Goal: Transaction & Acquisition: Purchase product/service

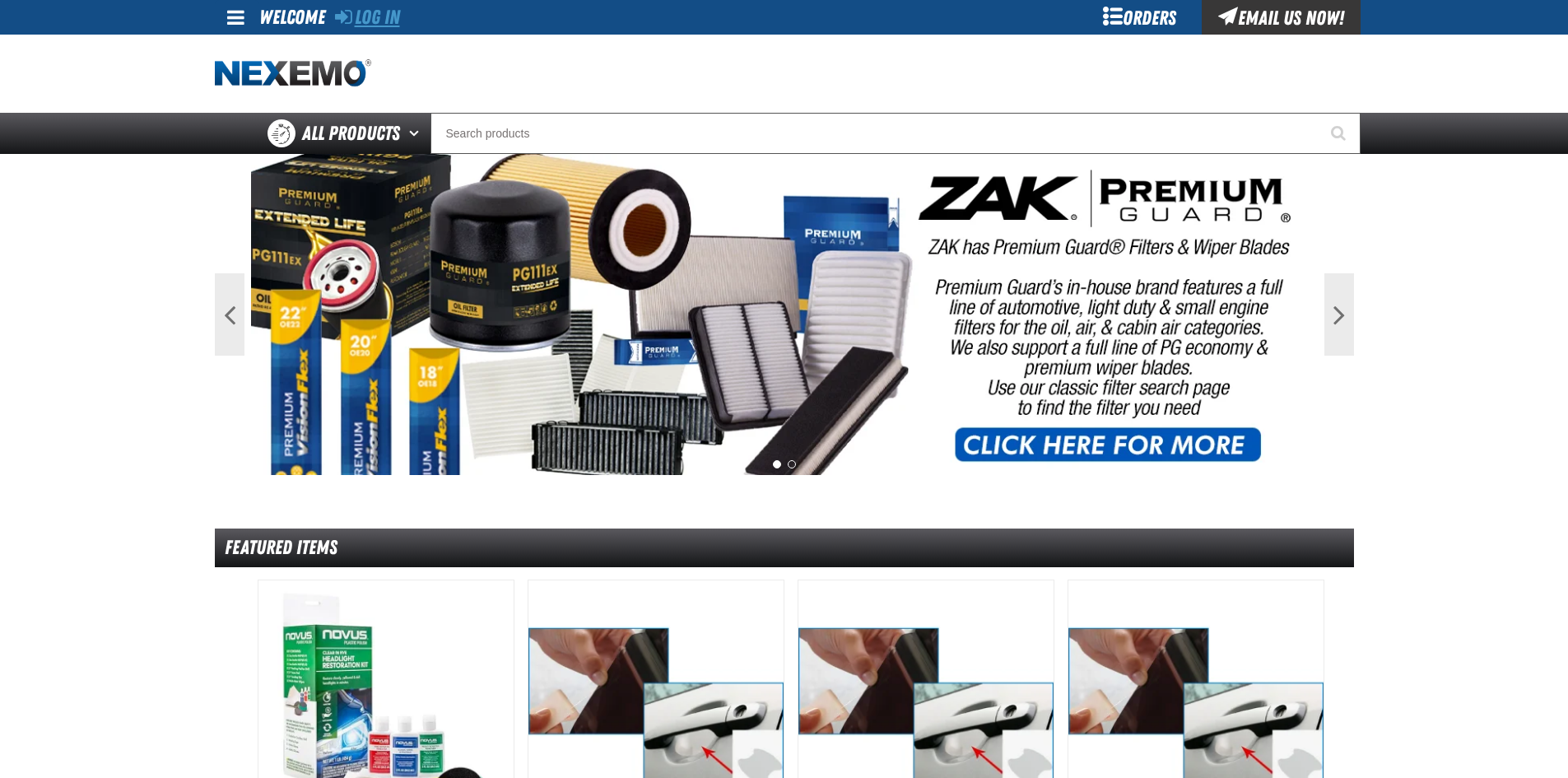
click at [370, 22] on link "Log In" at bounding box center [368, 18] width 65 height 23
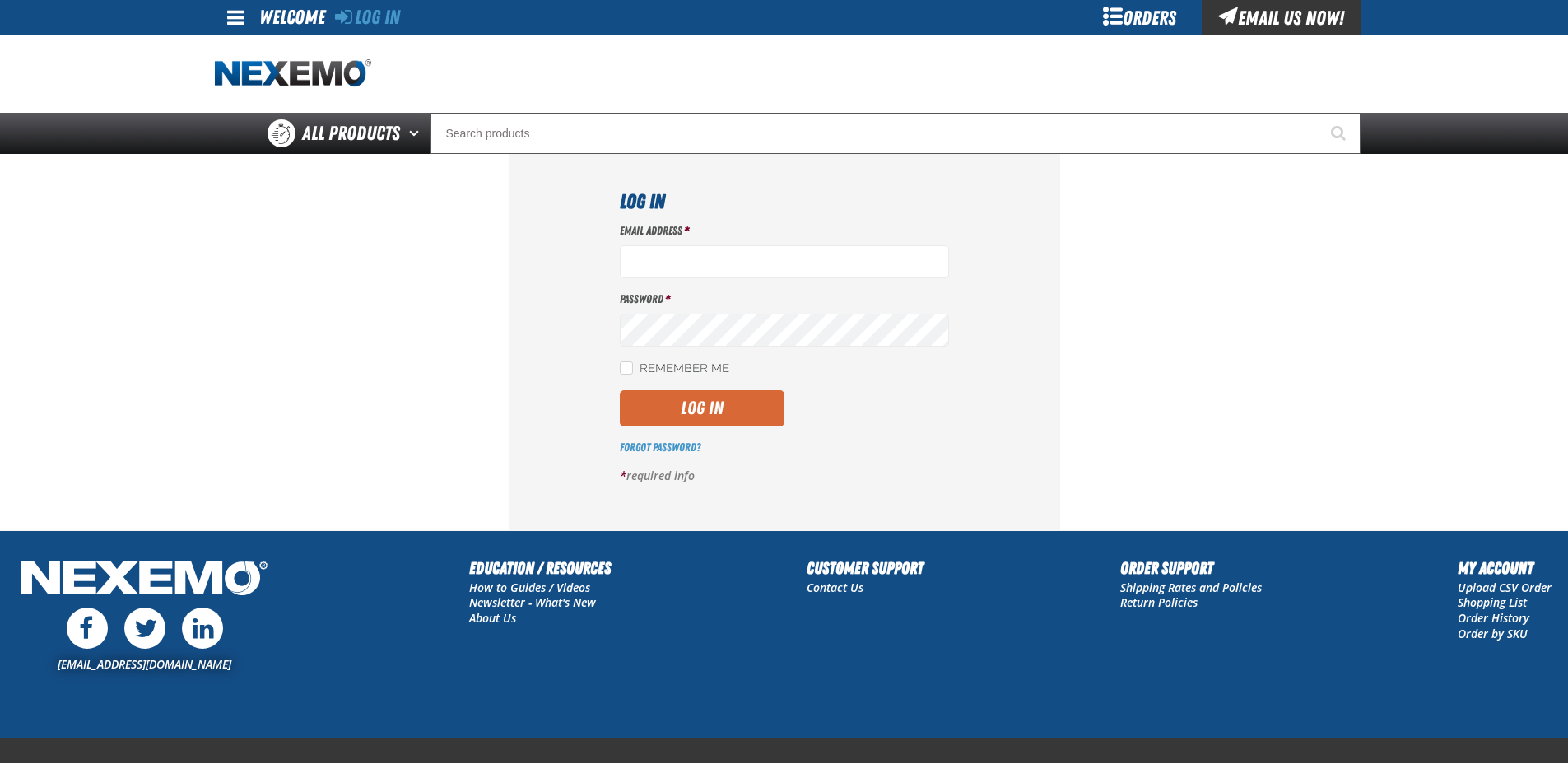
type input "cblumer@vtaig.com"
click at [677, 398] on button "Log In" at bounding box center [702, 408] width 165 height 36
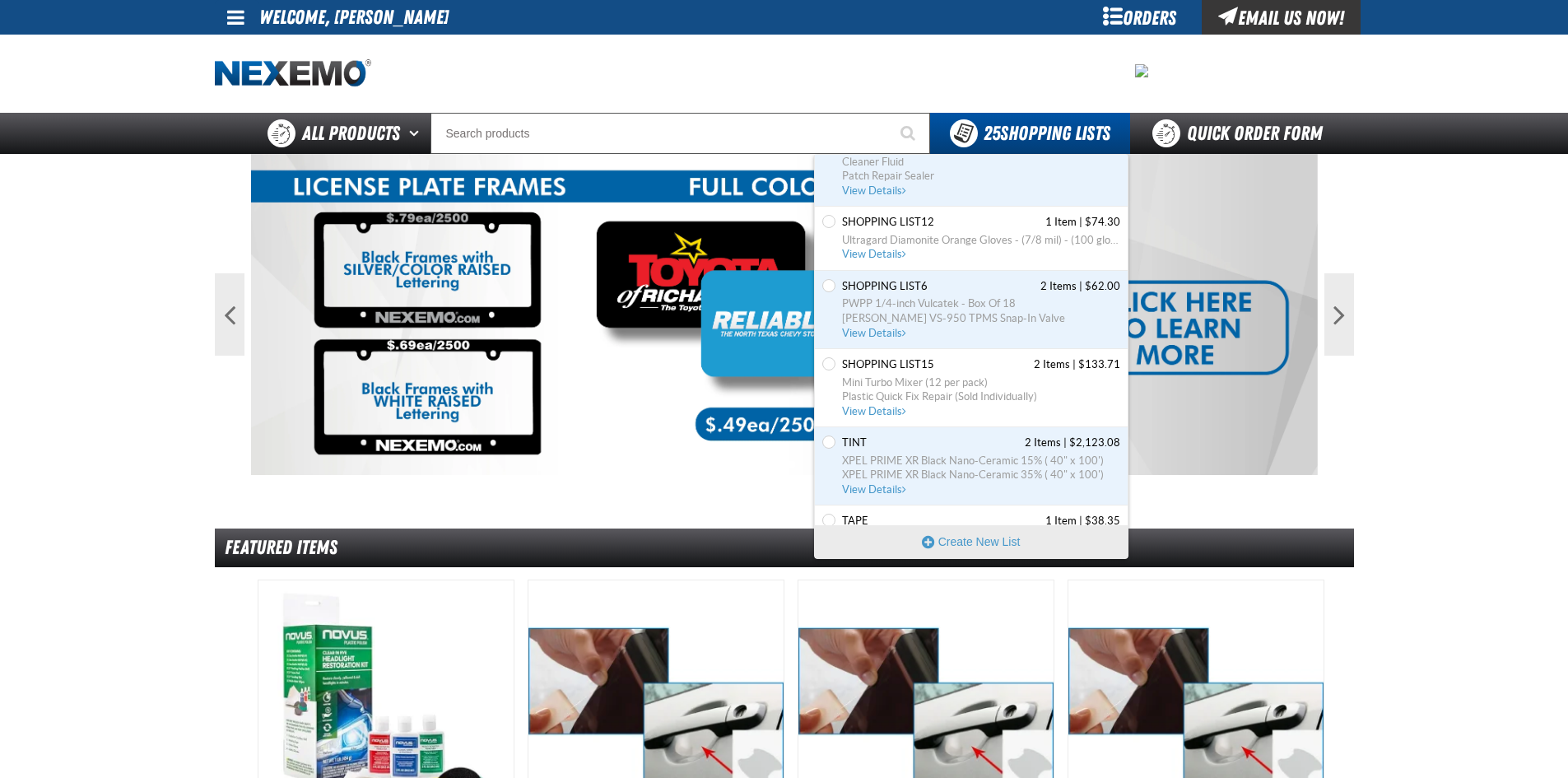
scroll to position [494, 0]
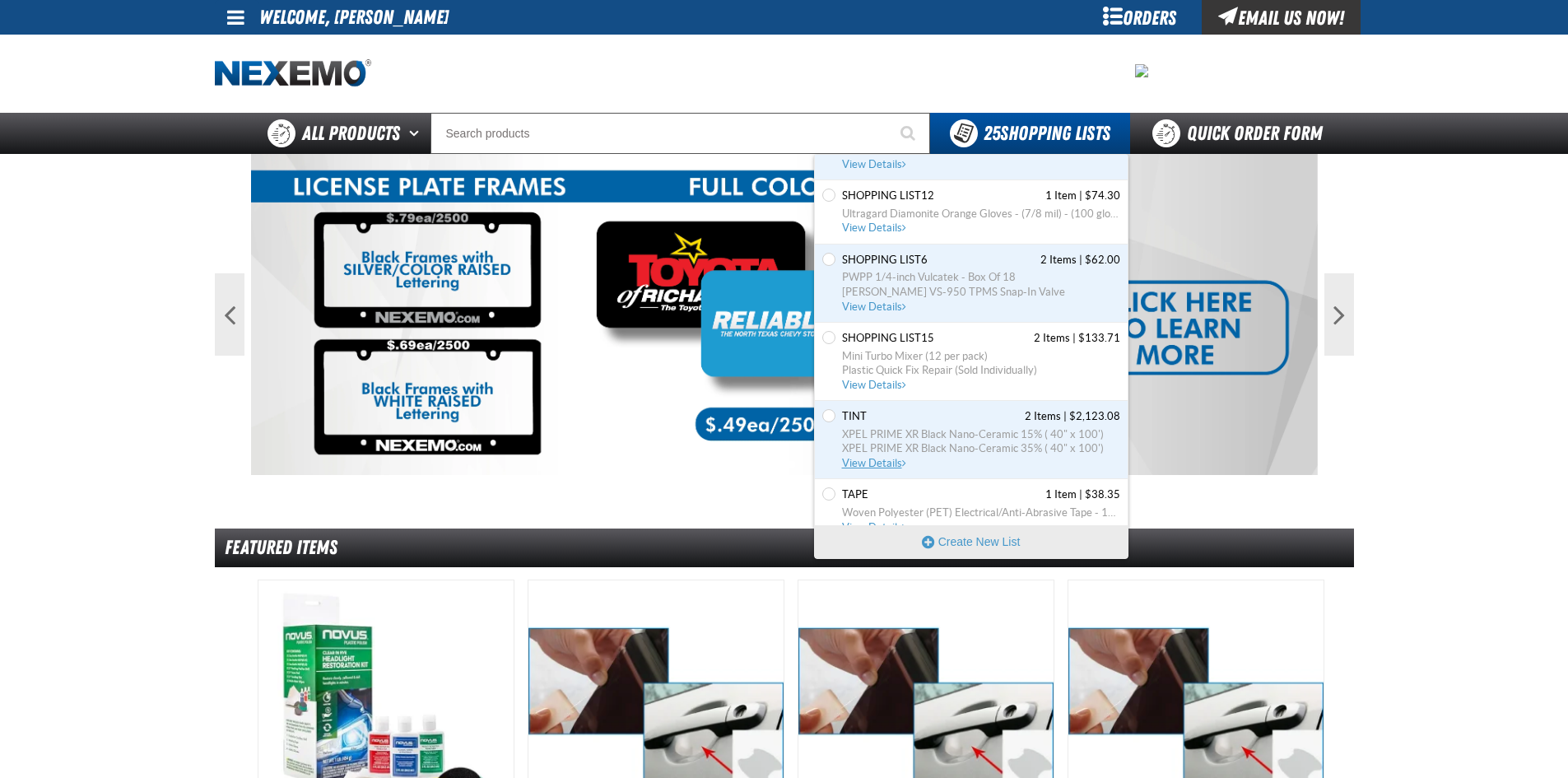
click at [862, 460] on span "View Details" at bounding box center [875, 463] width 67 height 13
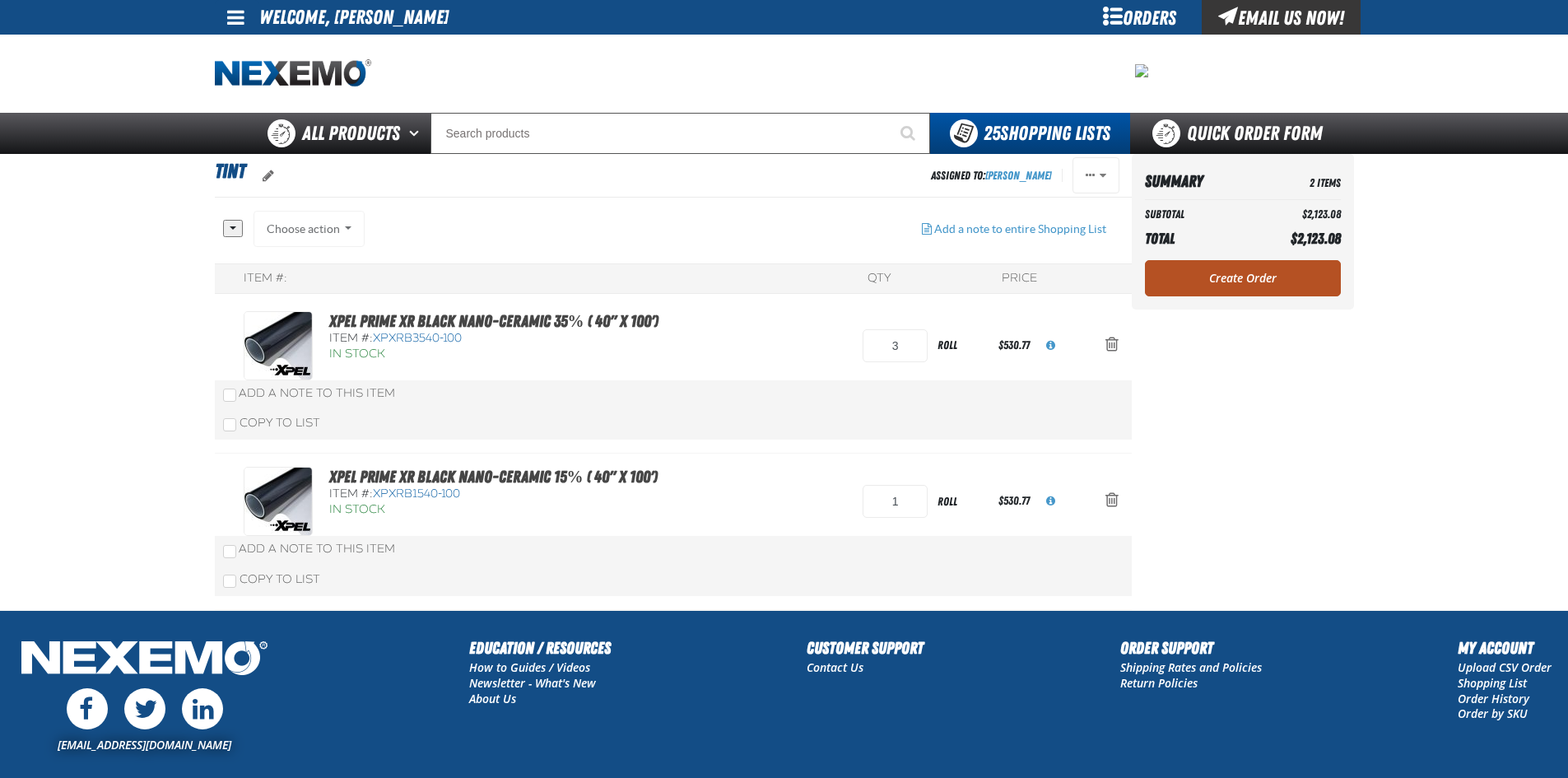
click at [1226, 278] on link "Create Order" at bounding box center [1243, 277] width 196 height 36
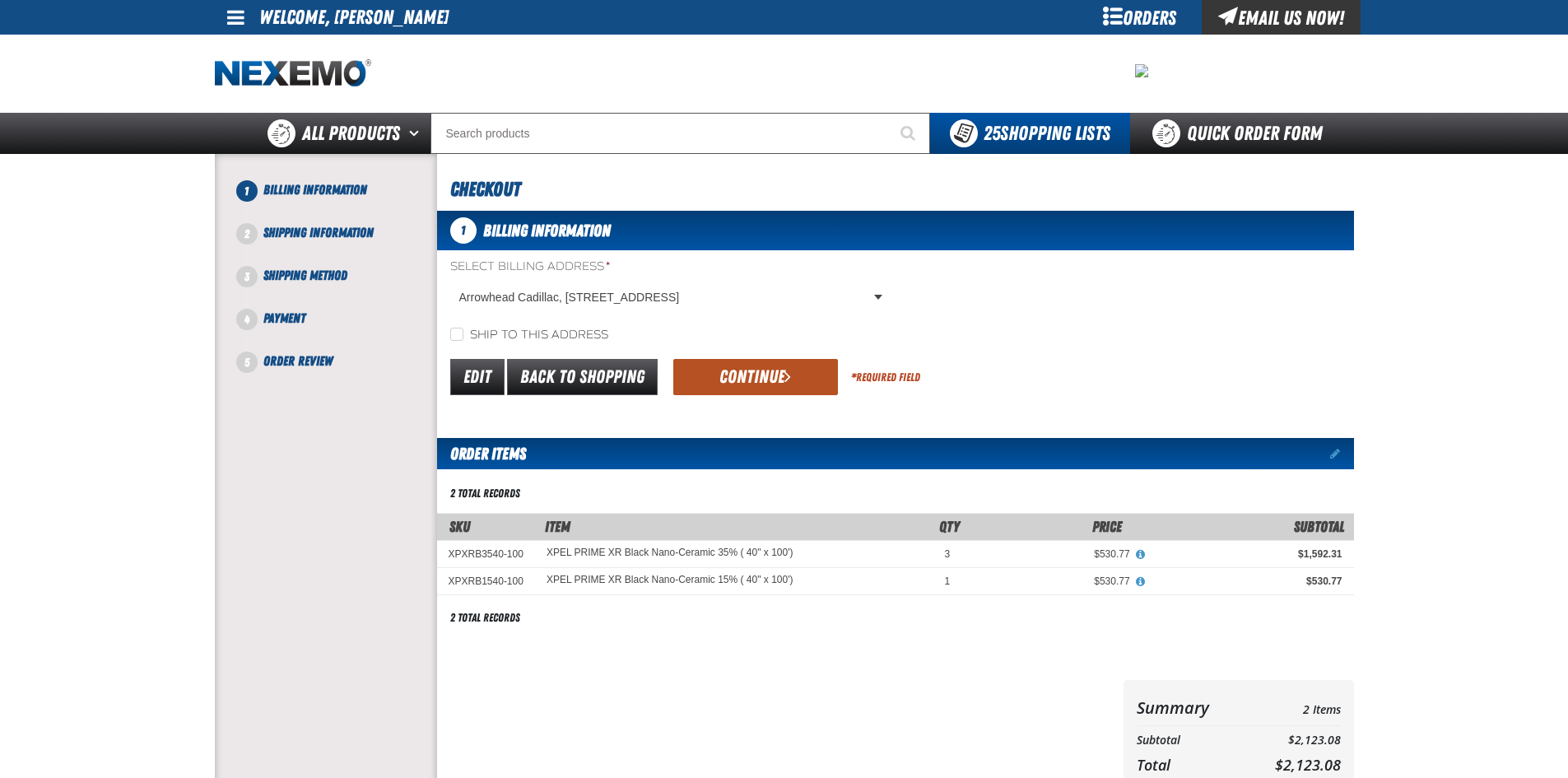
click at [761, 379] on button "Continue" at bounding box center [755, 377] width 165 height 36
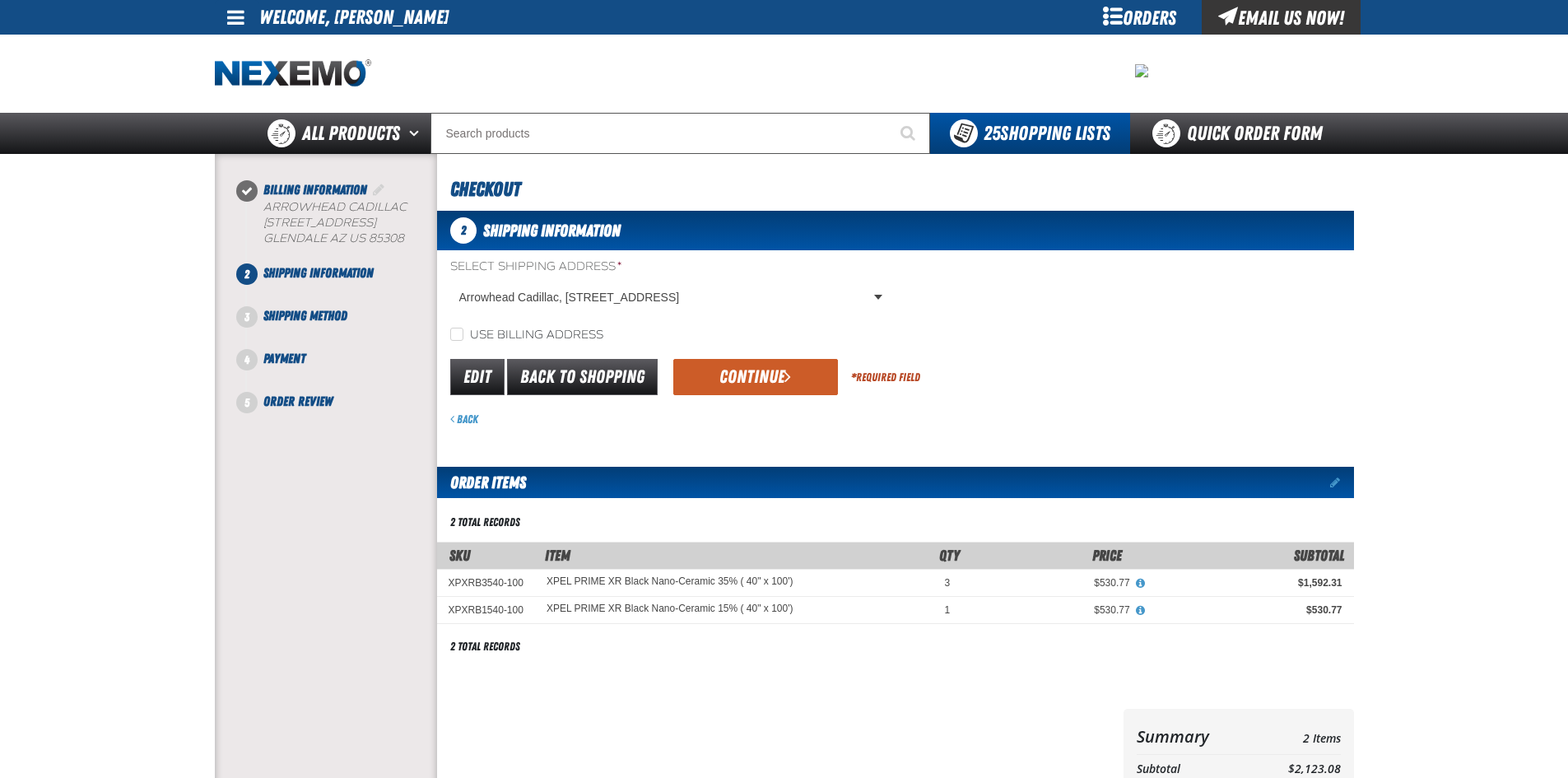
click at [761, 379] on button "Continue" at bounding box center [755, 377] width 165 height 36
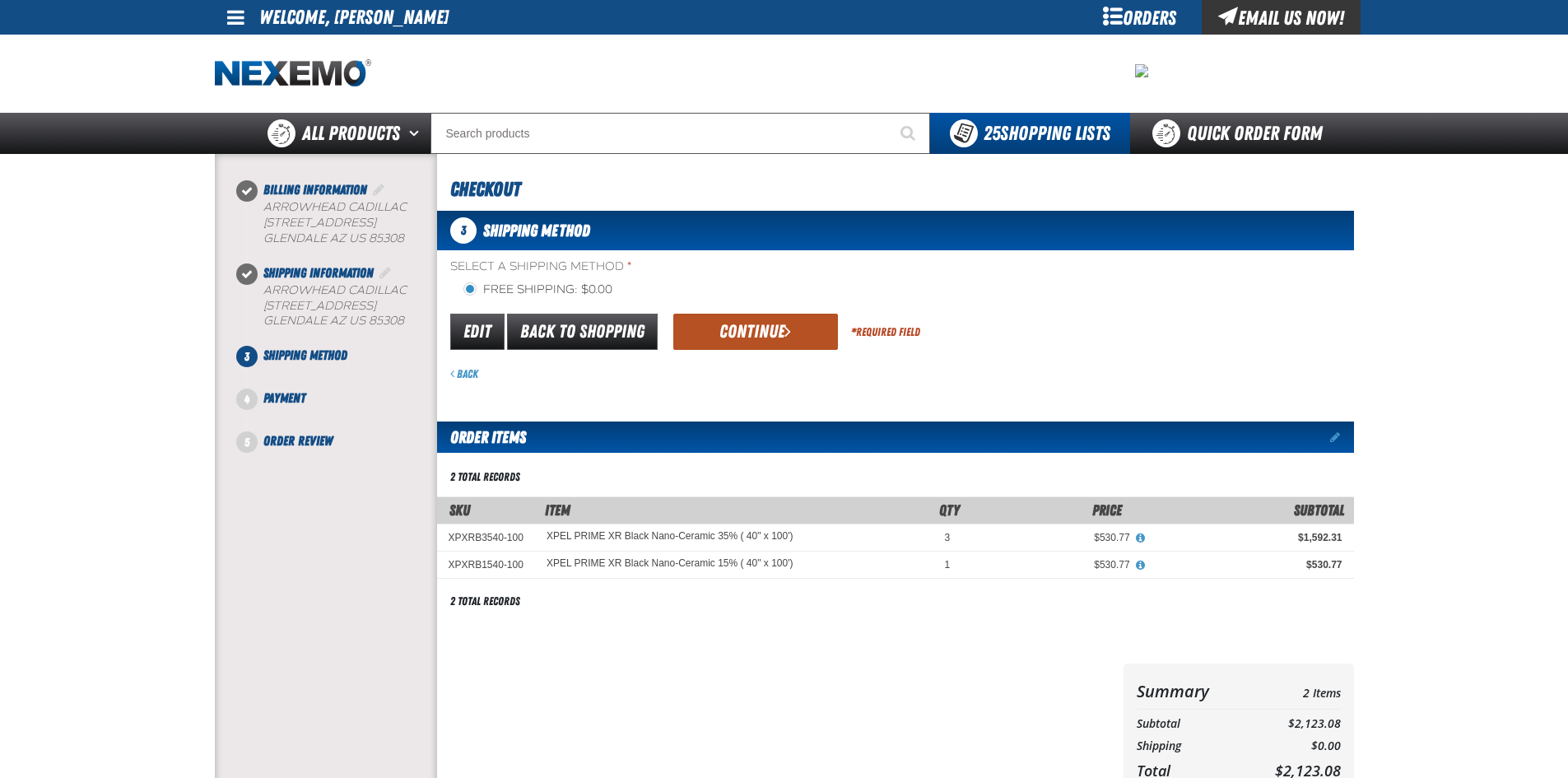
click at [761, 326] on button "Continue" at bounding box center [755, 331] width 165 height 36
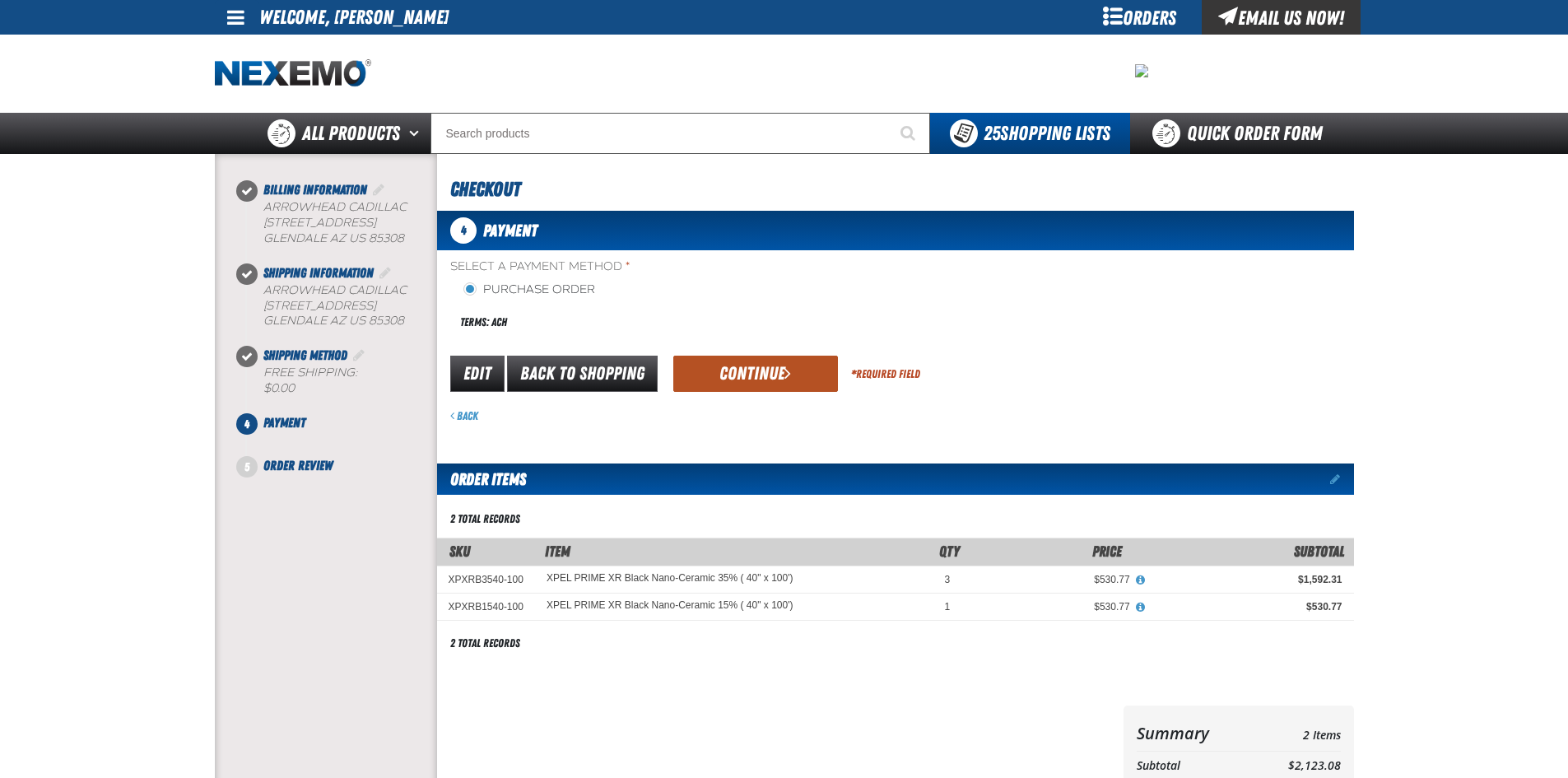
click at [761, 366] on button "Continue" at bounding box center [755, 374] width 165 height 36
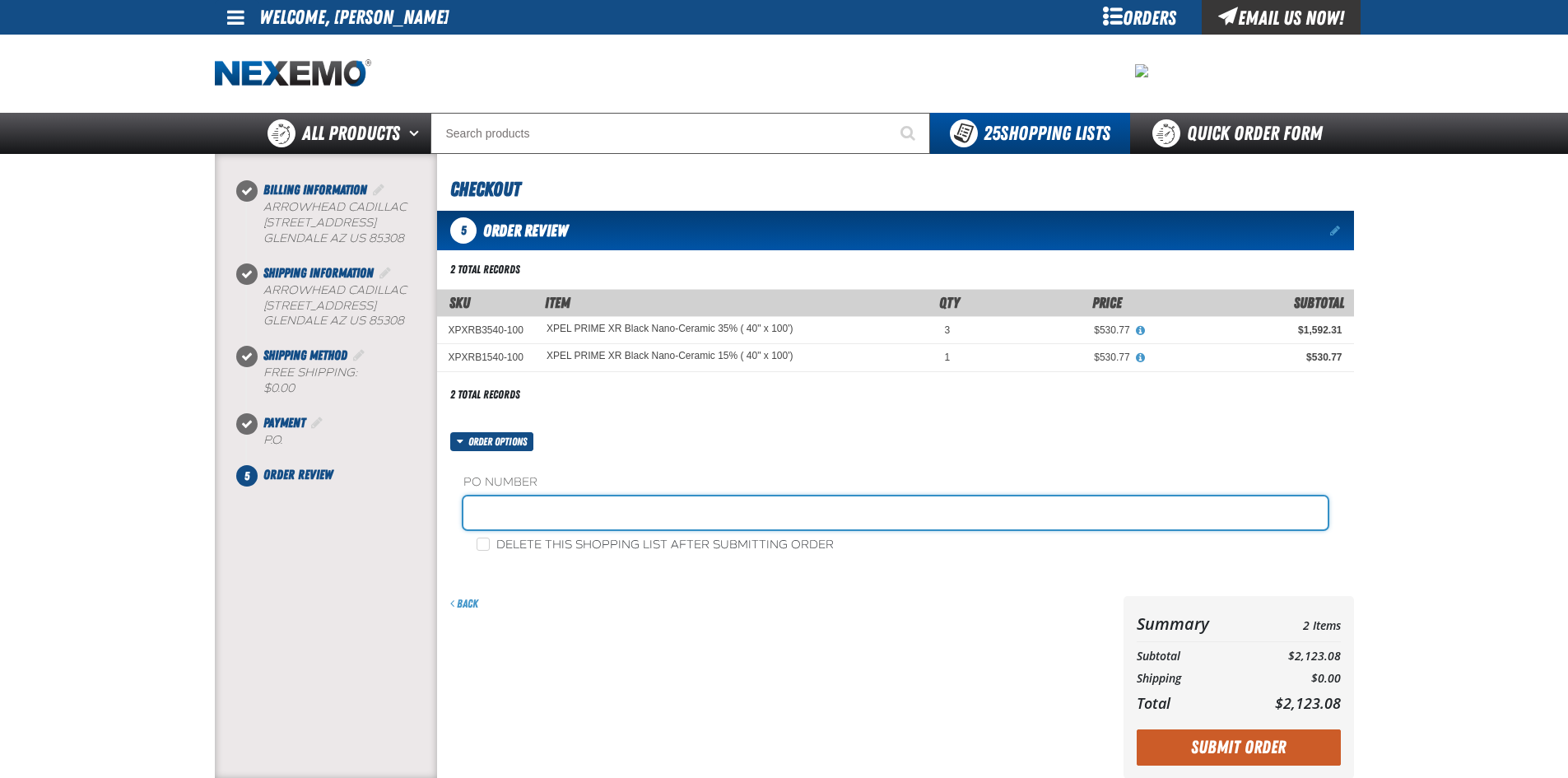
click at [526, 506] on input "text" at bounding box center [896, 512] width 865 height 33
type input "129691"
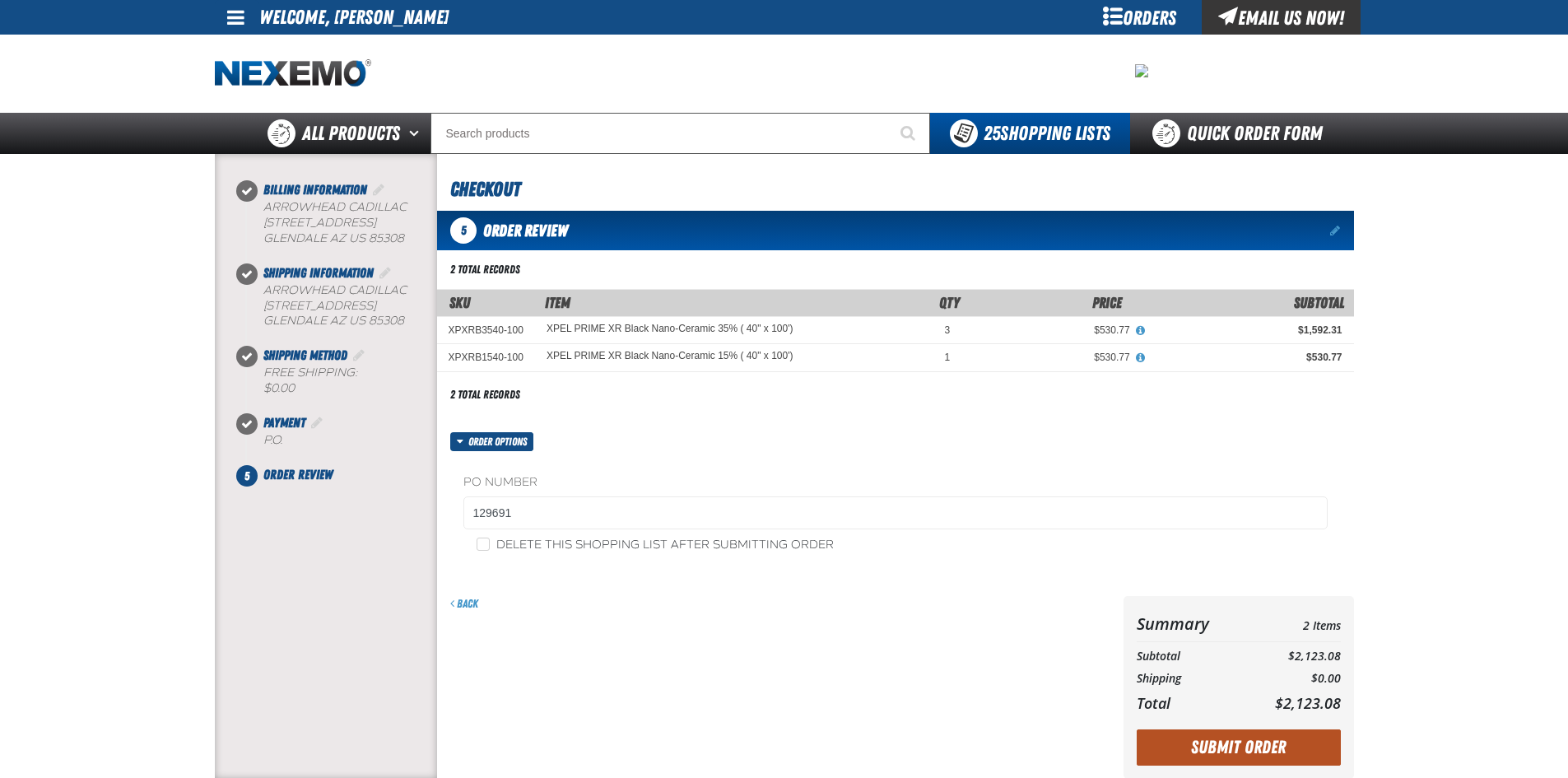
click at [1265, 745] on button "Submit Order" at bounding box center [1239, 747] width 204 height 36
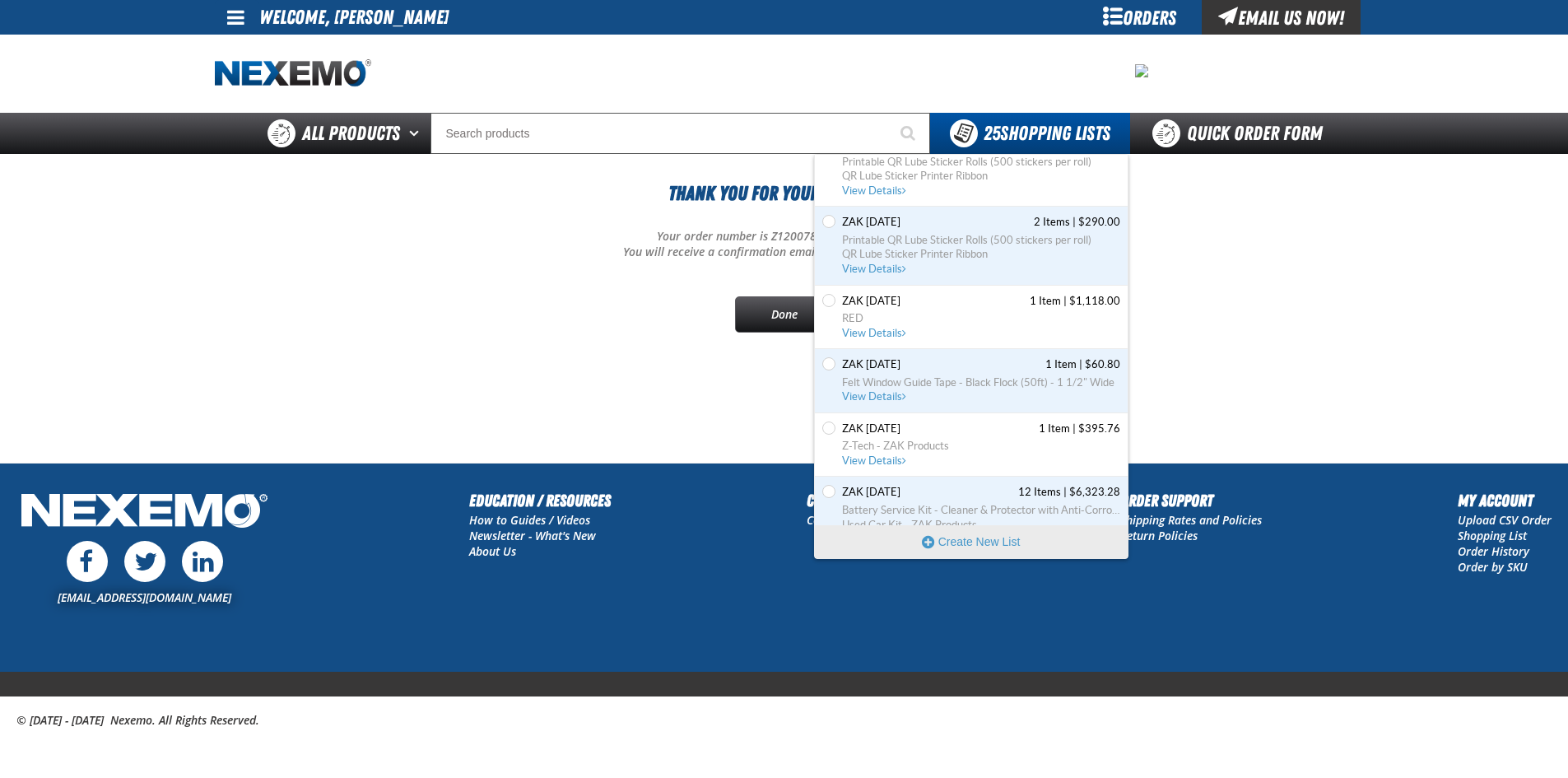
scroll to position [1444, 0]
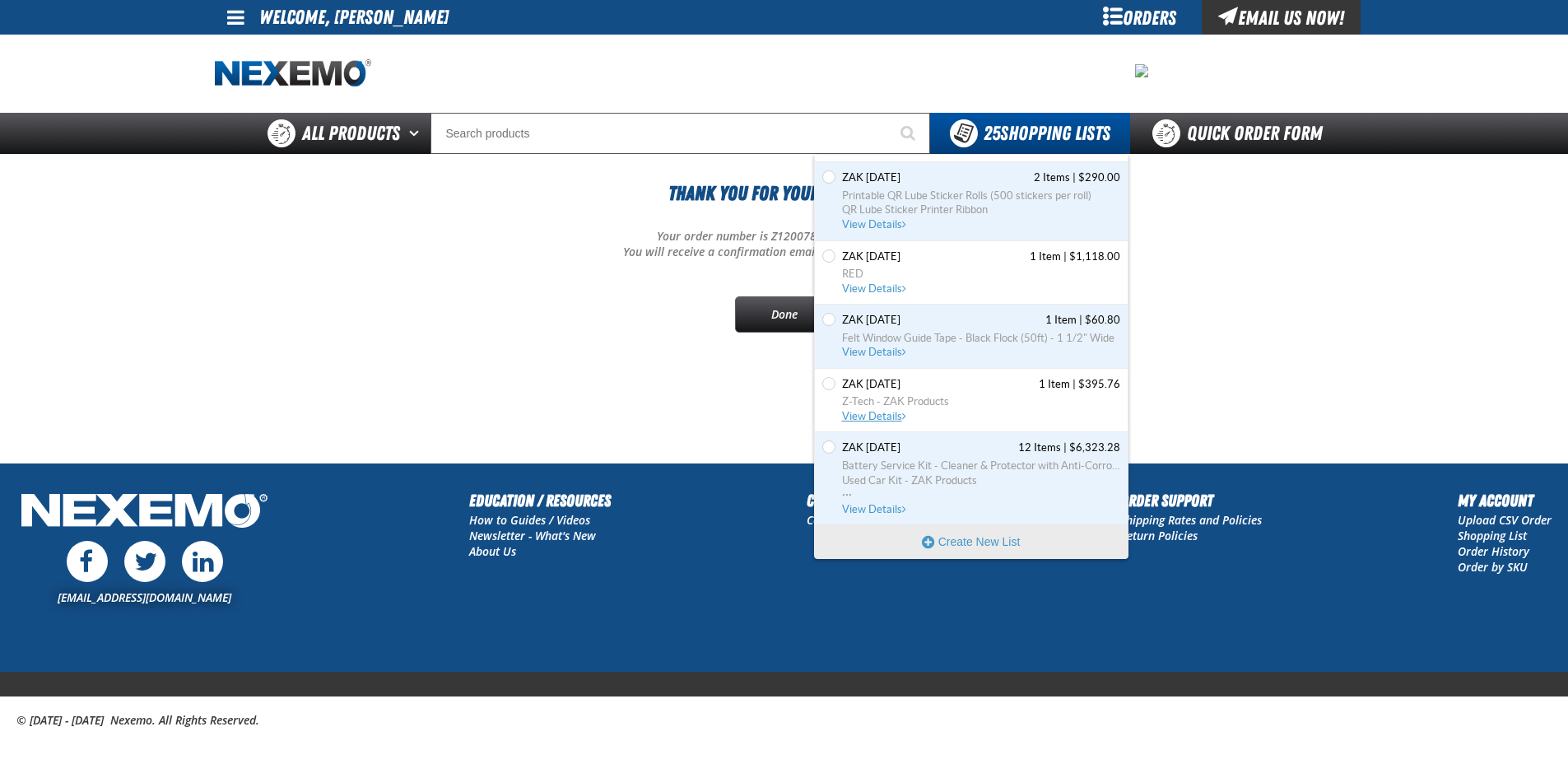
click at [871, 416] on span "View Details" at bounding box center [875, 416] width 67 height 13
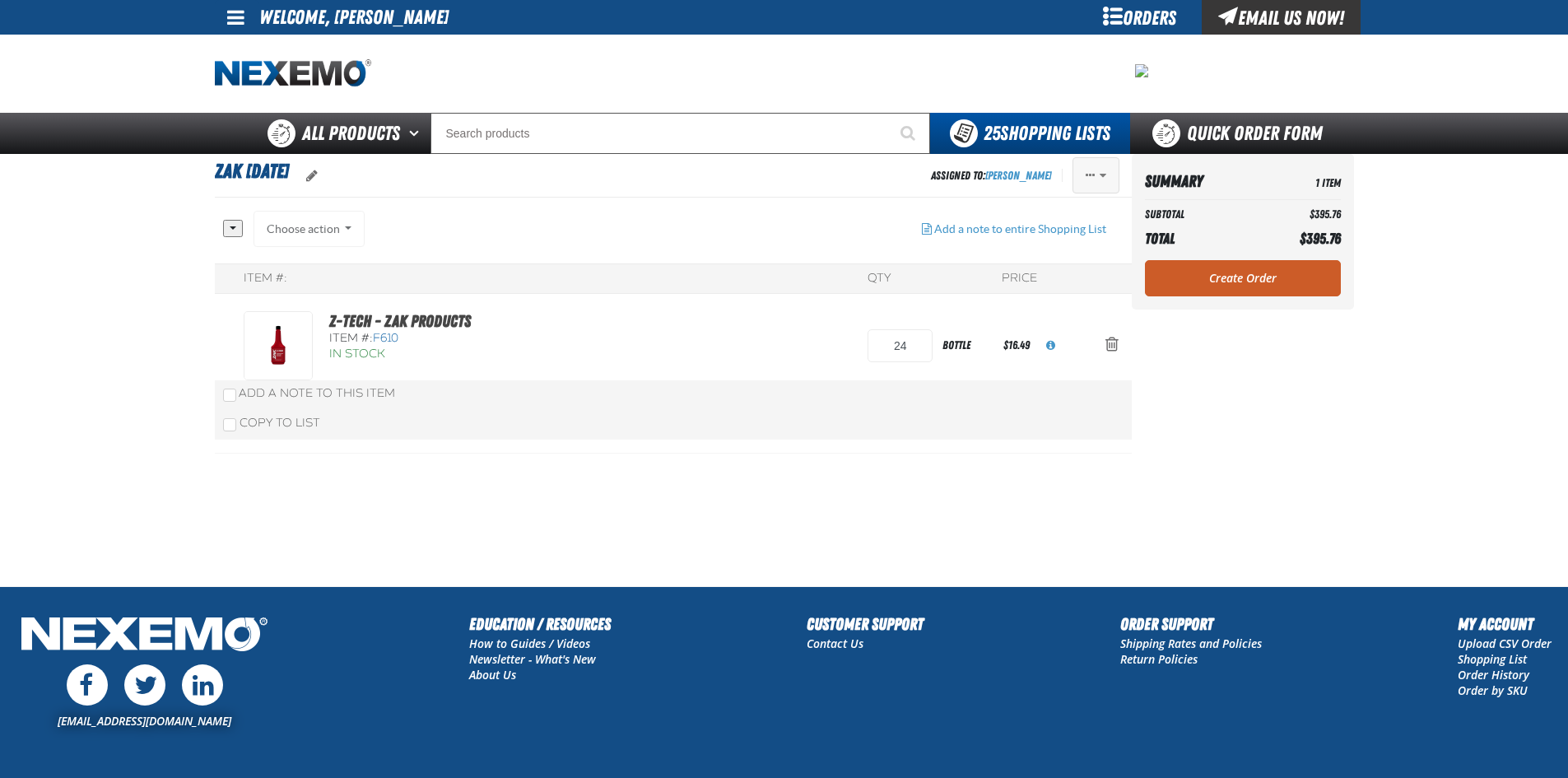
click at [1099, 174] on span "Actions of Zak 7.21.2025" at bounding box center [1103, 175] width 7 height 12
click at [1035, 300] on button "Delete" at bounding box center [1062, 302] width 114 height 28
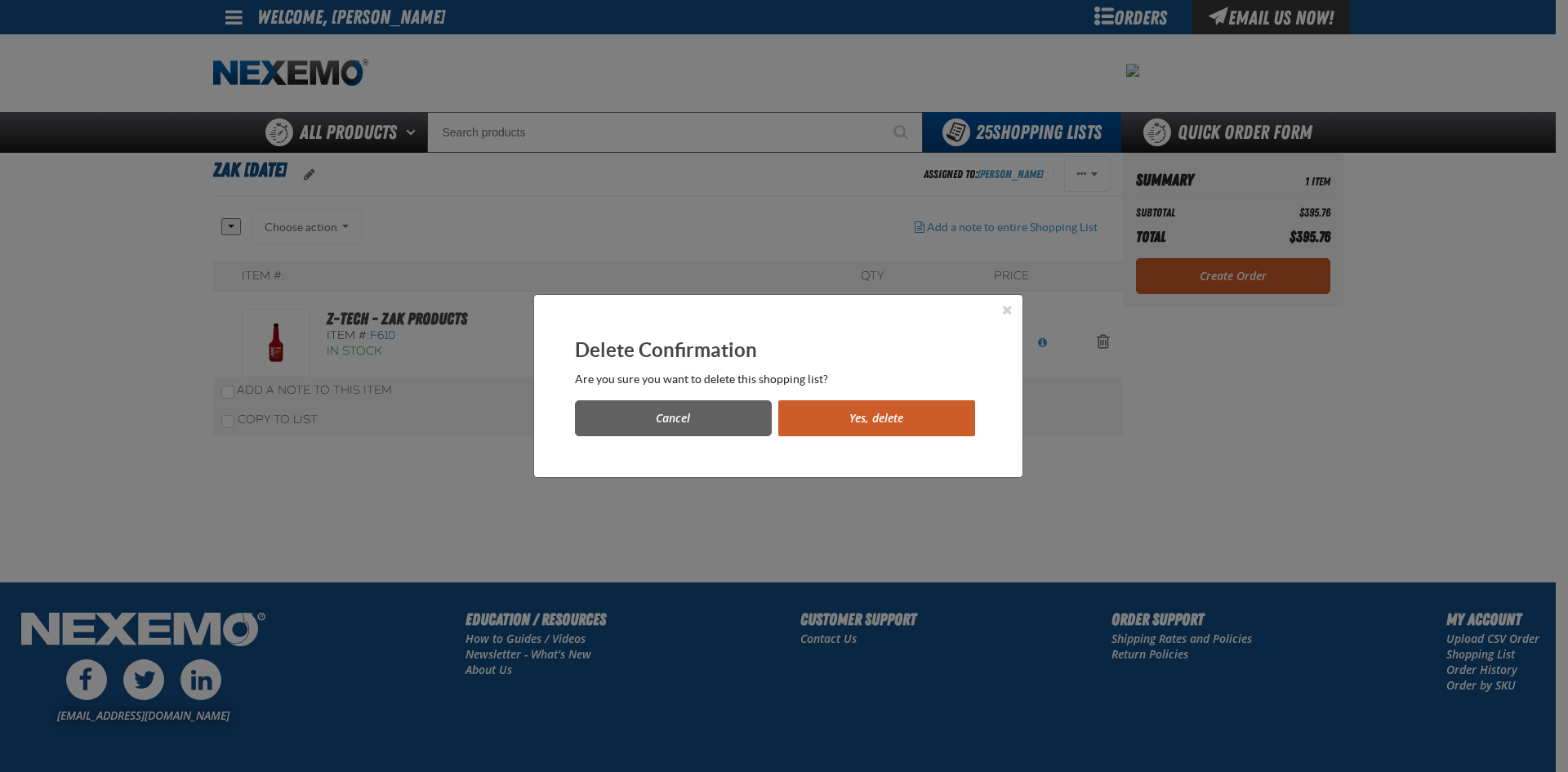
click at [898, 418] on button "Yes, delete" at bounding box center [876, 418] width 196 height 36
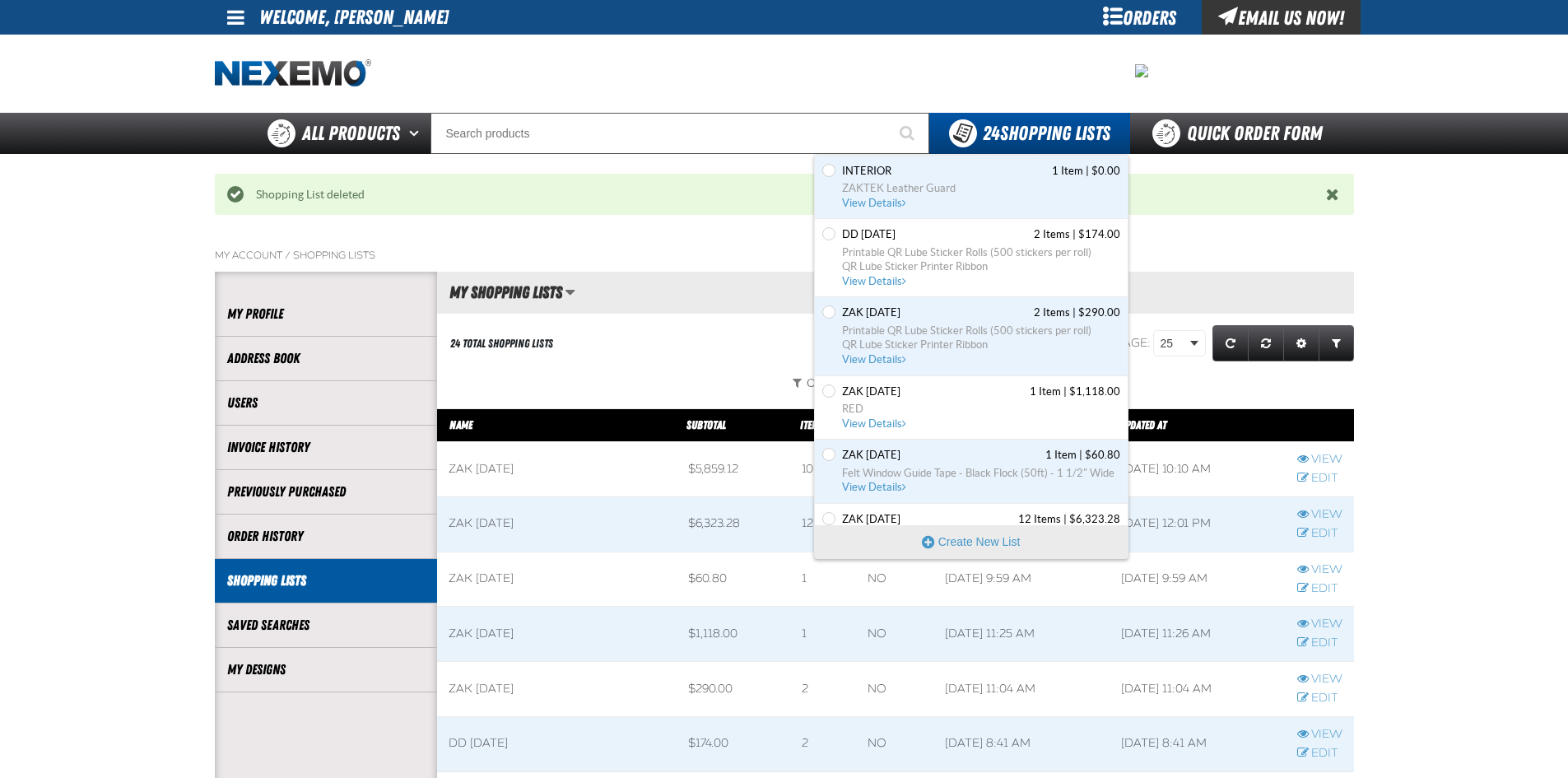
scroll to position [1381, 0]
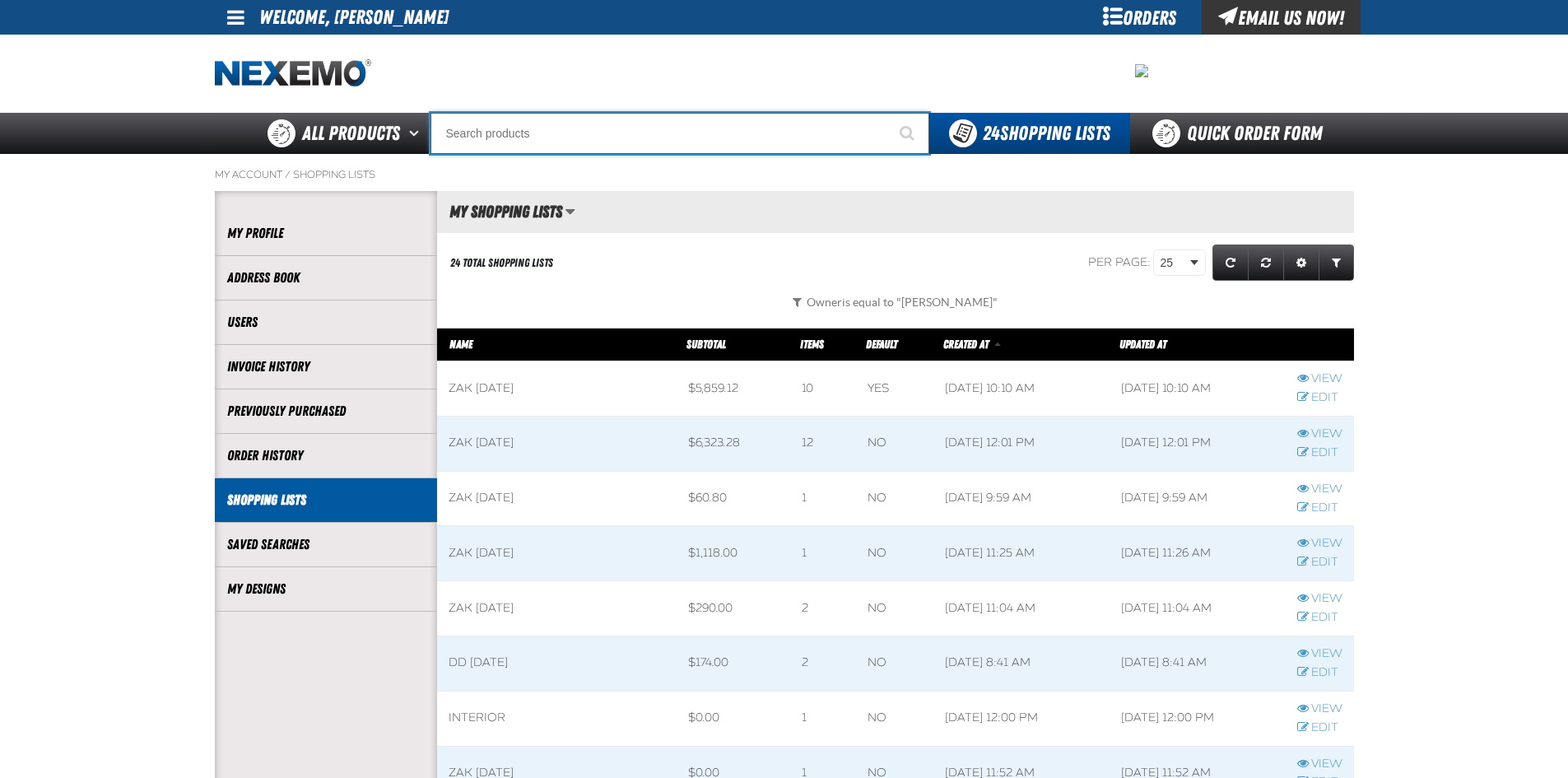
click at [495, 135] on input "Search" at bounding box center [679, 133] width 499 height 41
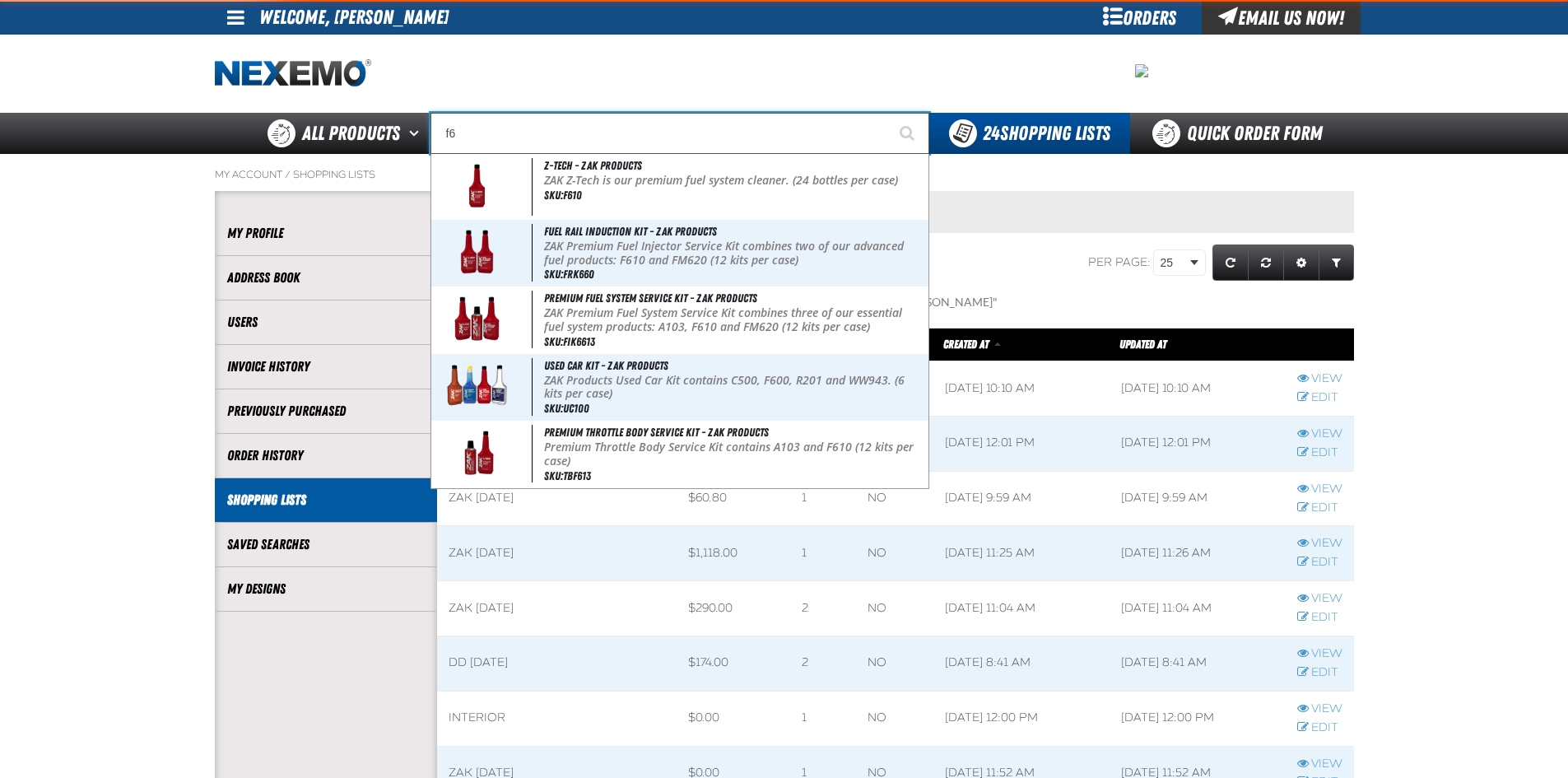
type input "f"
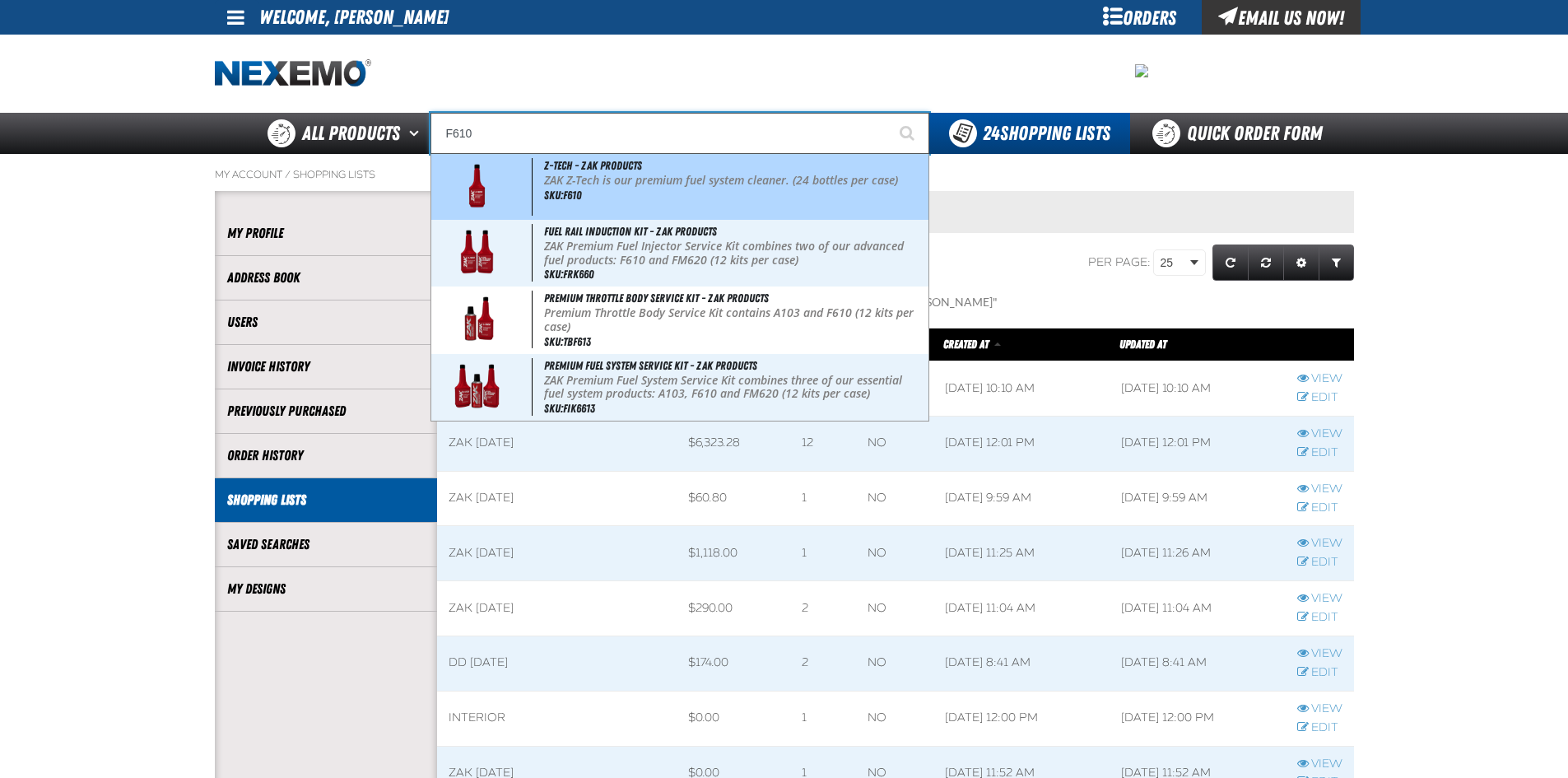
click at [475, 175] on img at bounding box center [477, 186] width 75 height 58
type input "Z-Tech - ZAK Products"
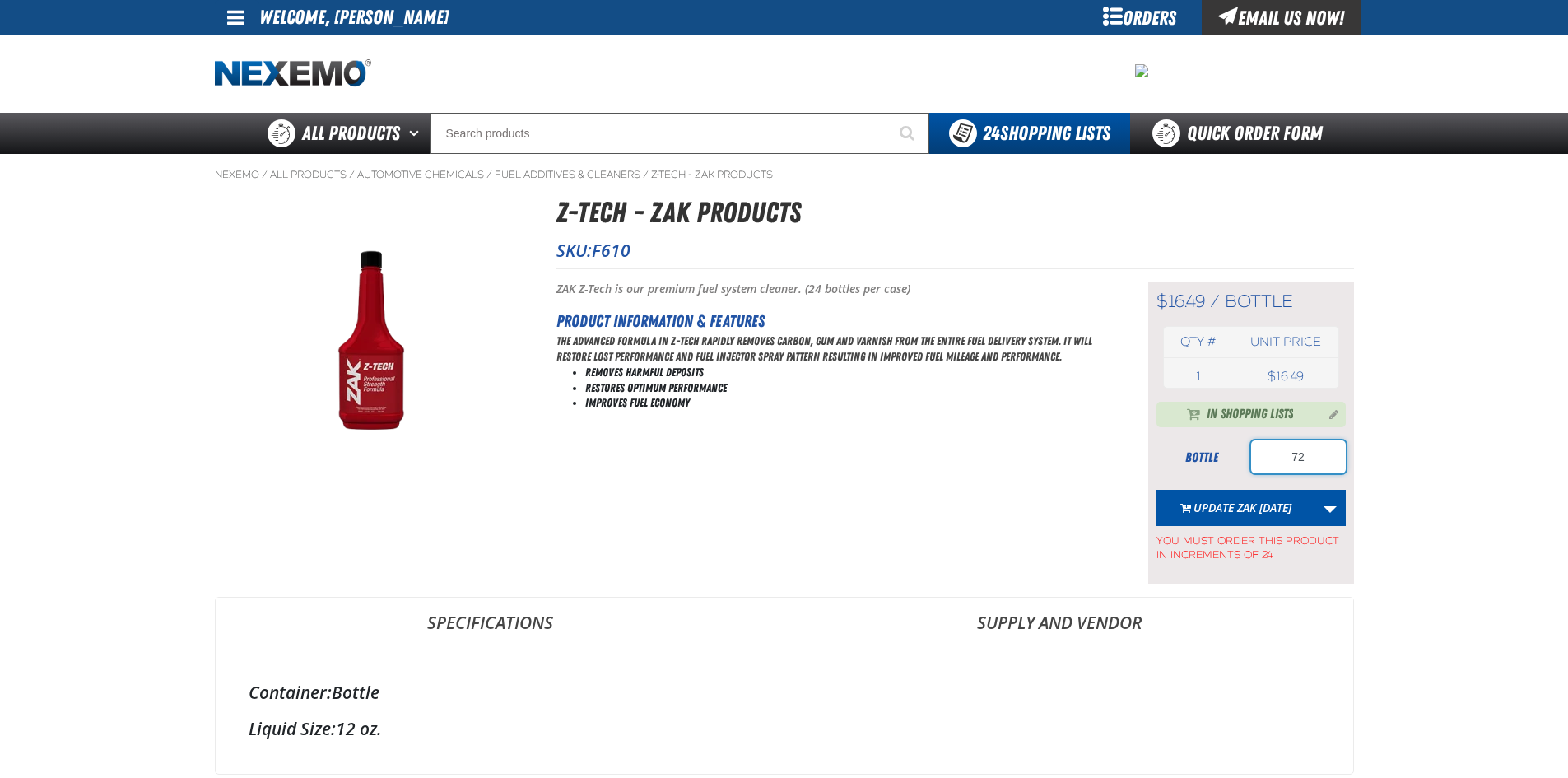
drag, startPoint x: 1289, startPoint y: 453, endPoint x: 1344, endPoint y: 440, distance: 56.5
click at [1344, 440] on div "In Shopping Lists bottle 72 Update Zak 8.25.2025 Update Zak 8.25.2025 Update Za…" at bounding box center [1251, 482] width 190 height 161
type input "24"
click at [1332, 508] on link "More Actions" at bounding box center [1330, 507] width 31 height 36
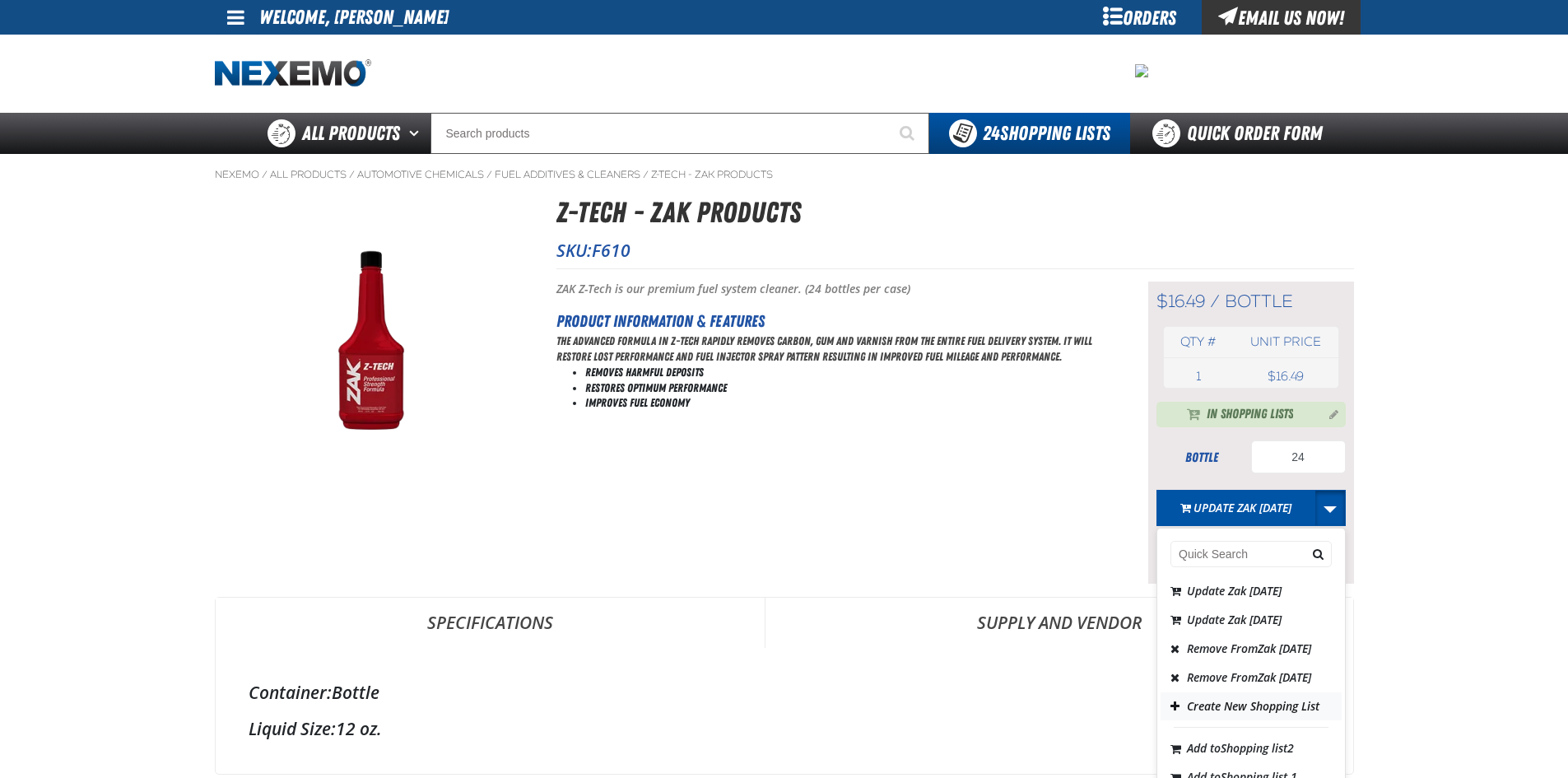
click at [1204, 721] on button "Create New Shopping List" at bounding box center [1251, 707] width 181 height 28
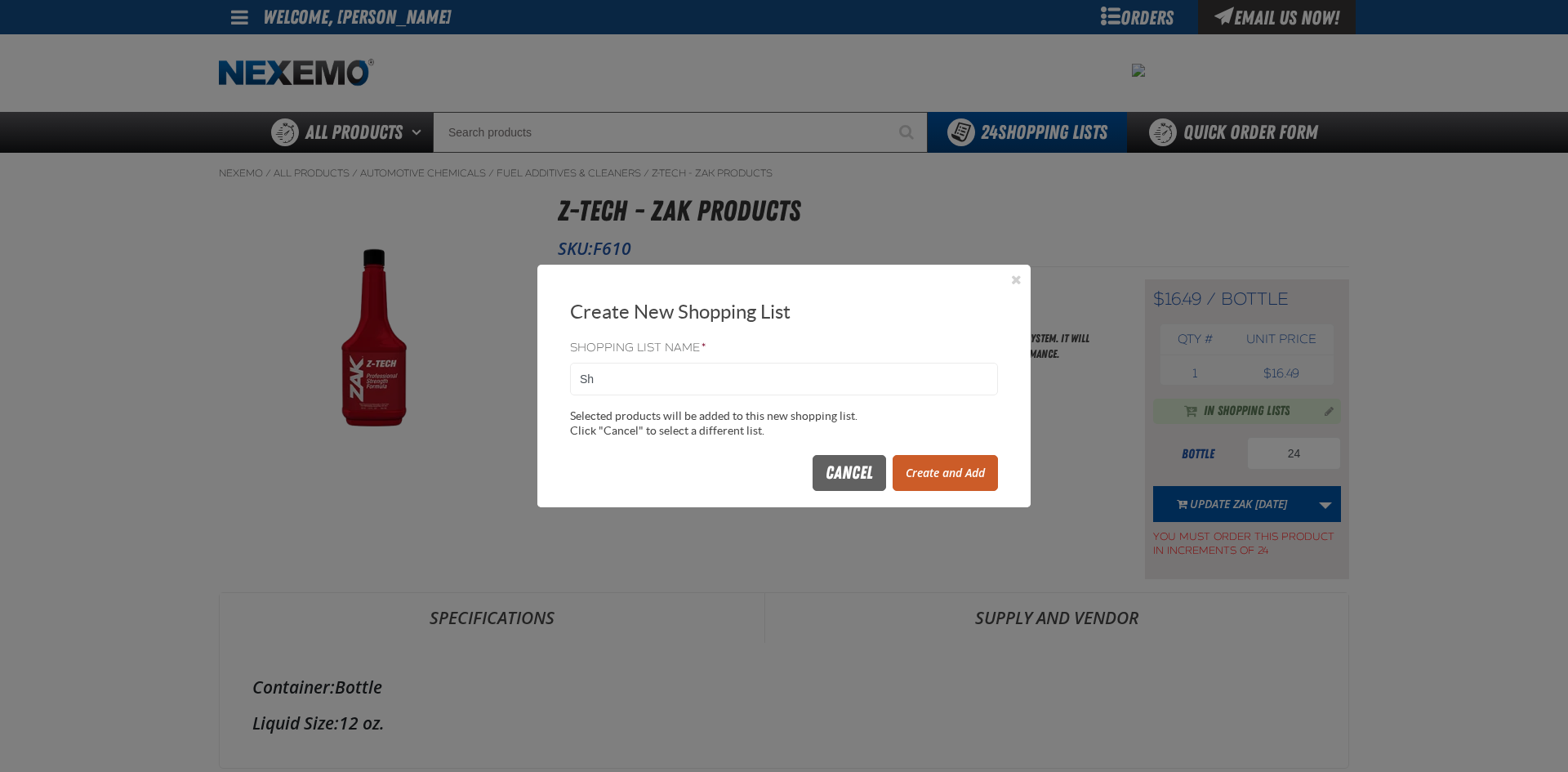
type input "S"
type input "82925"
click at [941, 469] on button "Create and Add" at bounding box center [945, 473] width 105 height 36
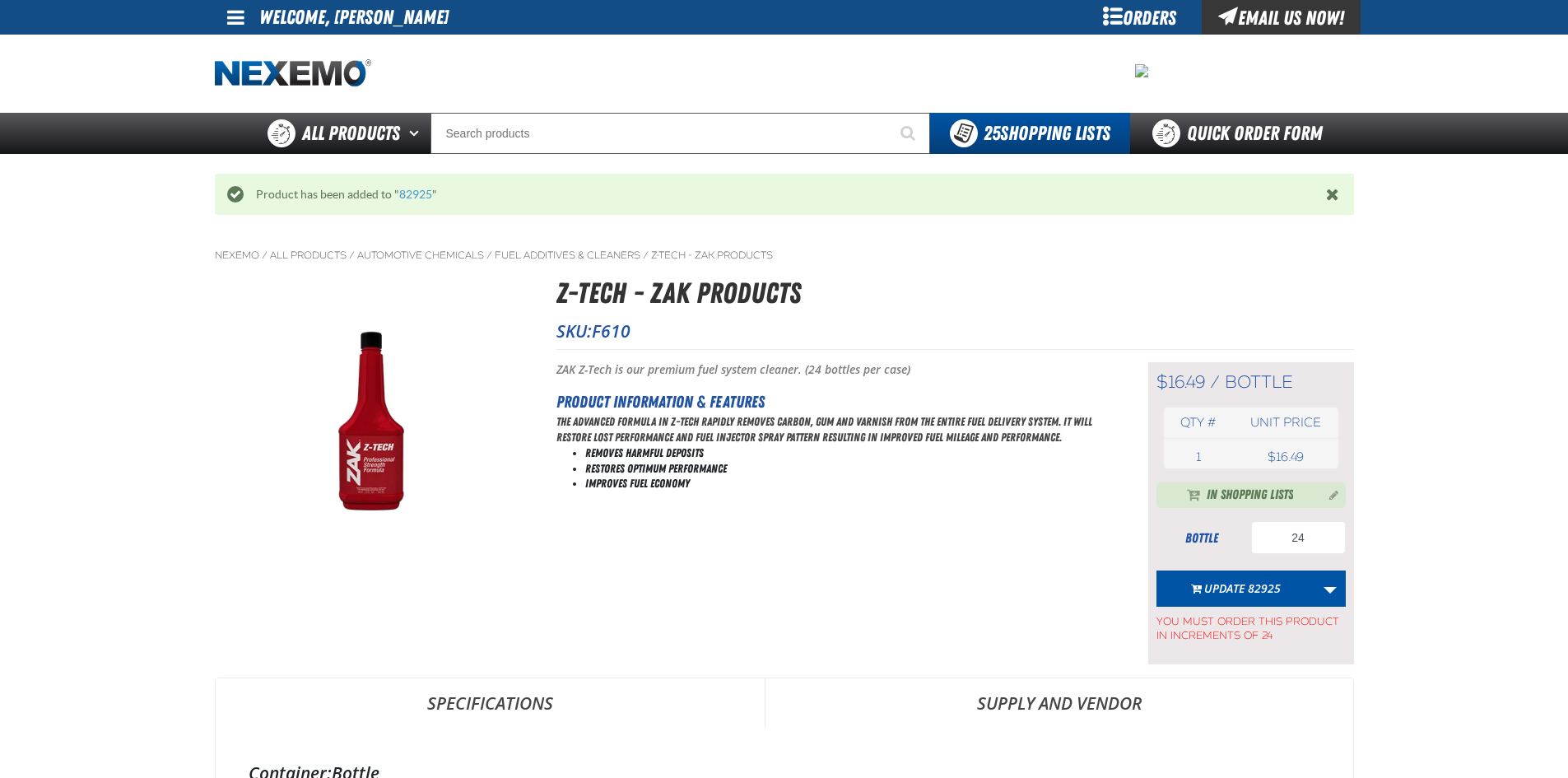
click at [1228, 587] on button "Update 82925" at bounding box center [1236, 588] width 159 height 36
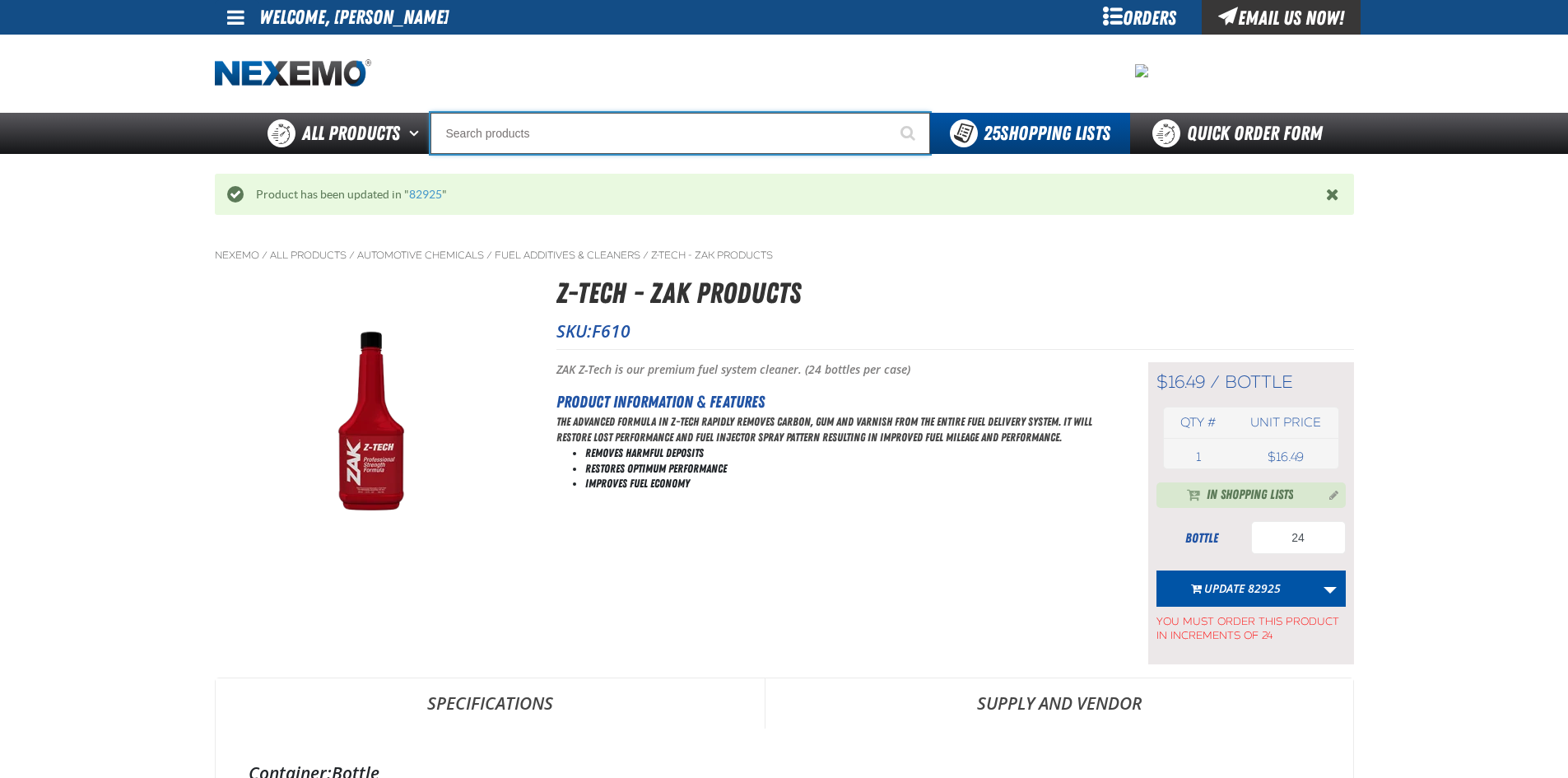
click at [606, 136] on input "Search" at bounding box center [680, 133] width 500 height 41
type input "C"
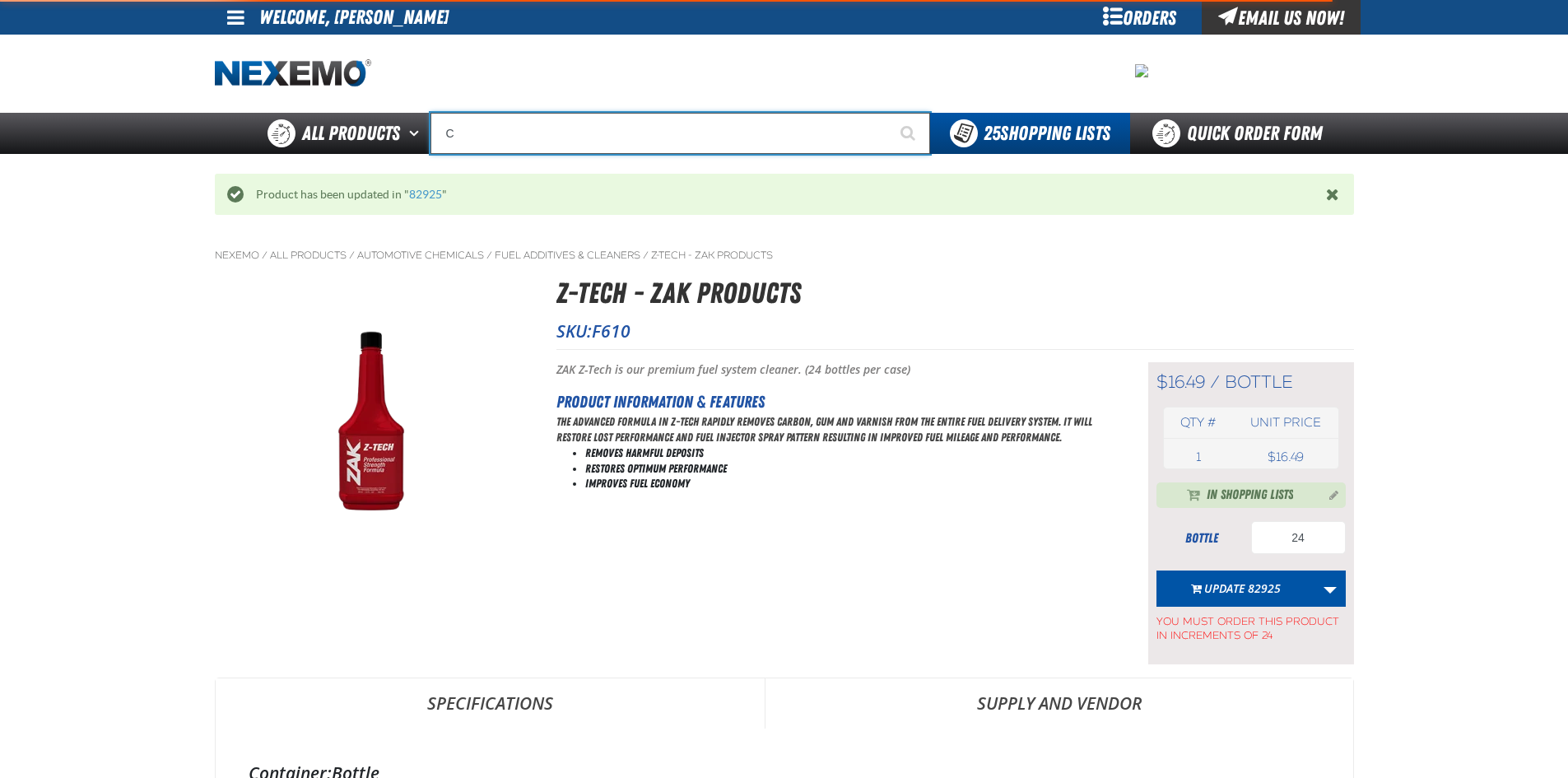
type input "C Alkaline Battery 1.5 Volt (12 per pack)"
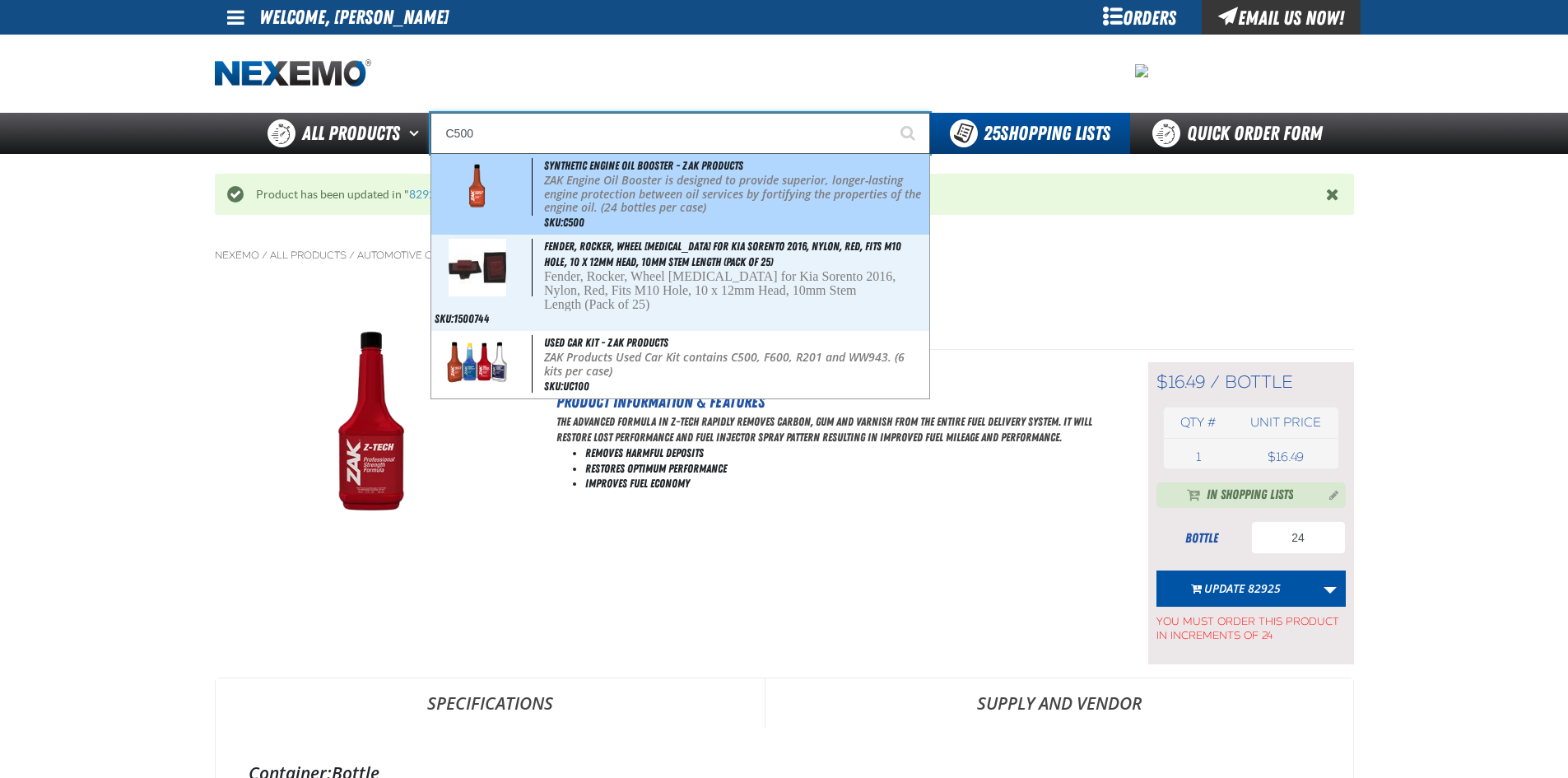
click at [485, 180] on img at bounding box center [477, 186] width 75 height 58
type input "Synthetic Engine Oil Booster - ZAK Products"
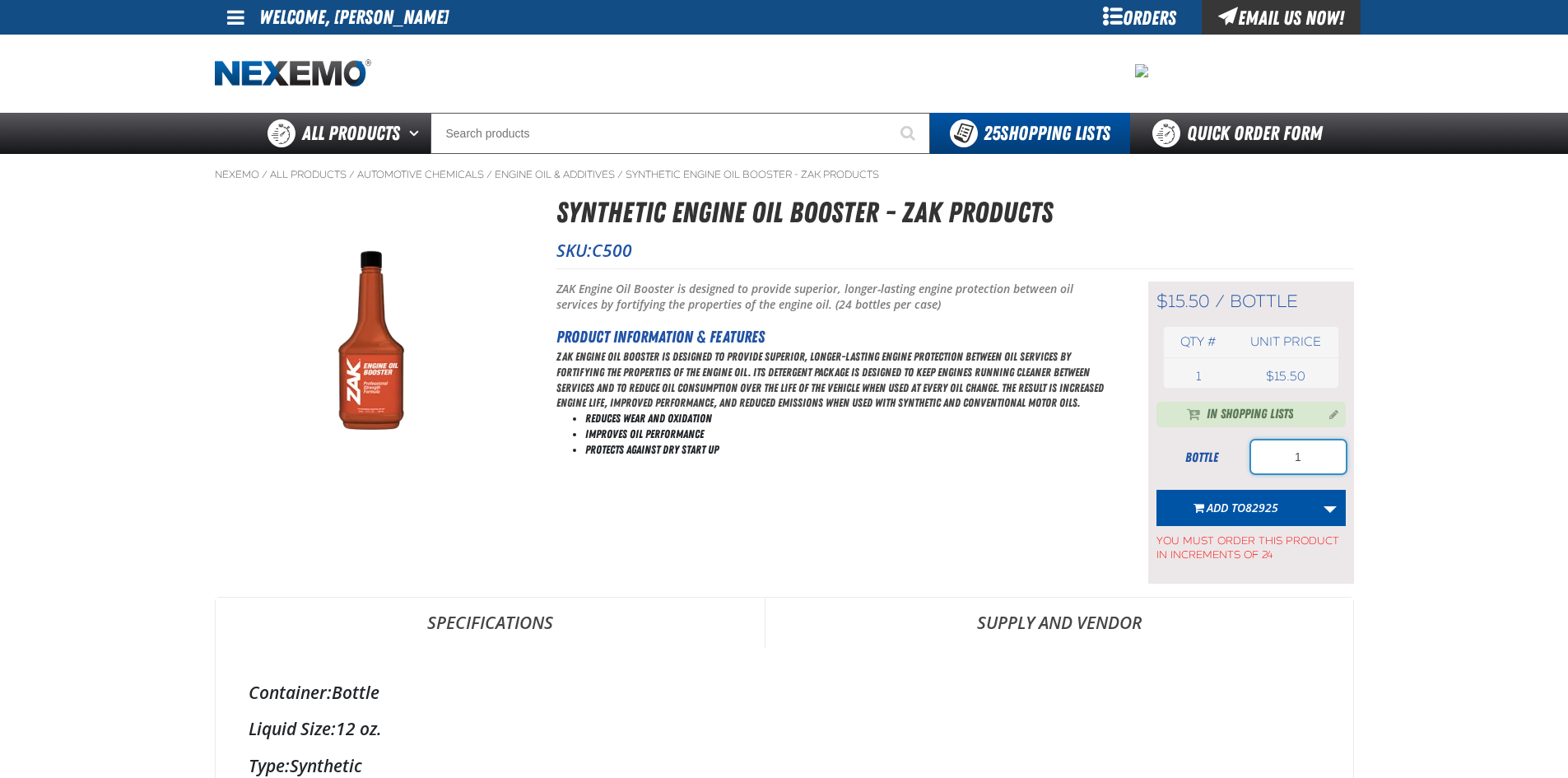
click at [1320, 441] on input "1" at bounding box center [1298, 456] width 94 height 33
type input "24"
click at [1241, 504] on span "Add to 82925" at bounding box center [1243, 507] width 72 height 16
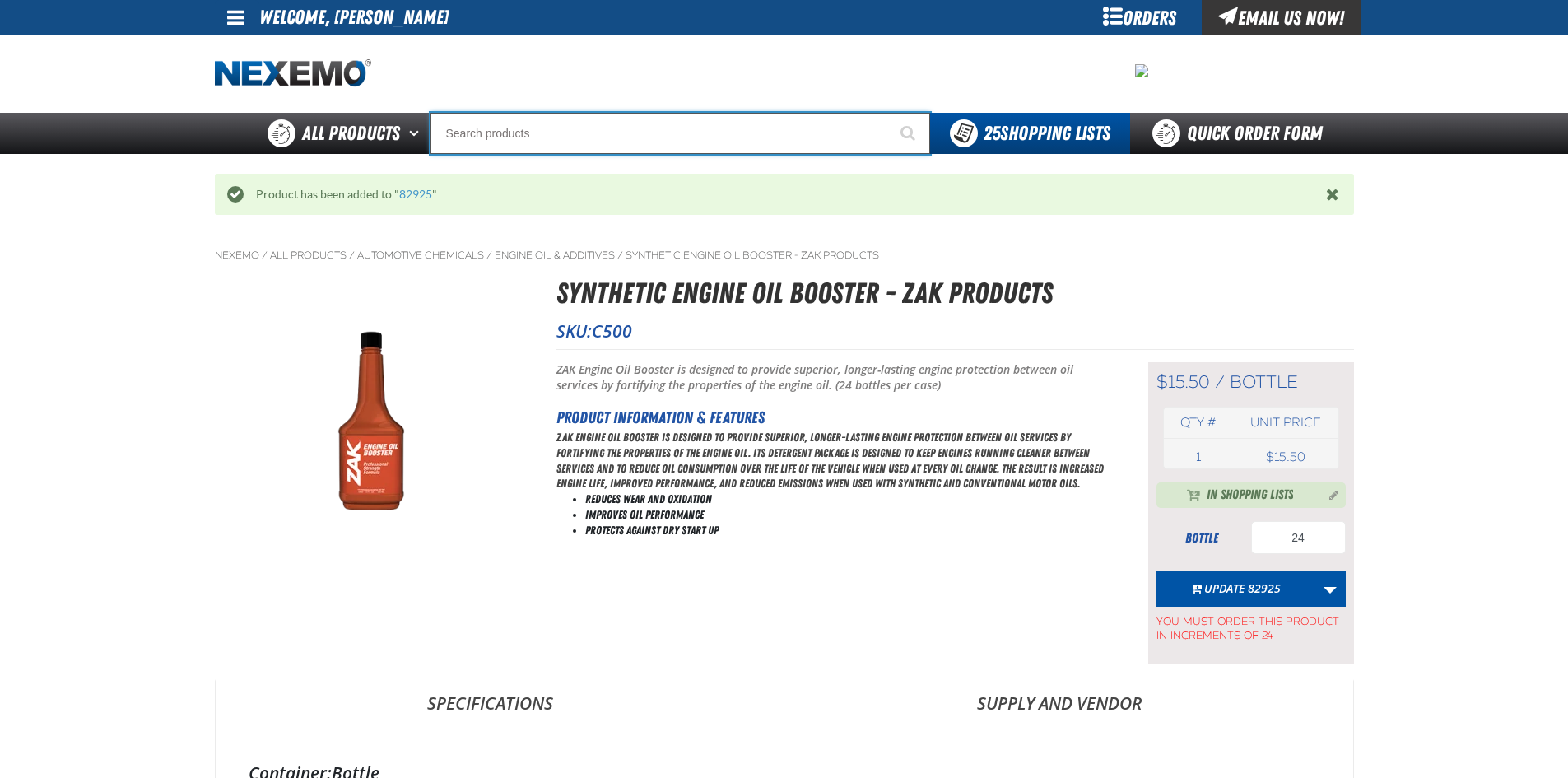
click at [473, 130] on input "Search" at bounding box center [680, 133] width 500 height 41
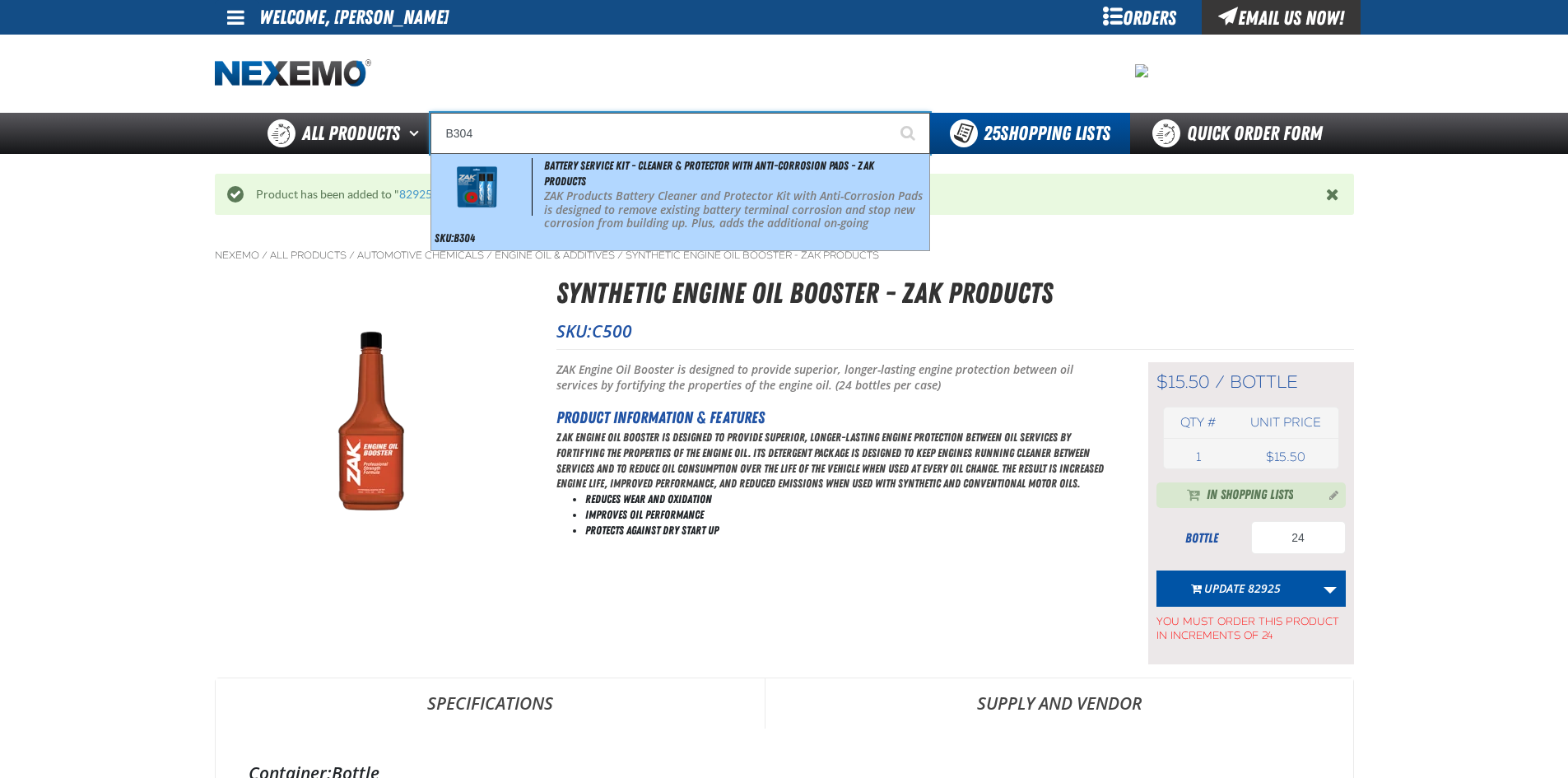
click at [477, 180] on img at bounding box center [477, 186] width 75 height 58
type input "Battery Service Kit - Cleaner & Protector with Anti-Corrosion Pads - ZAK Produc…"
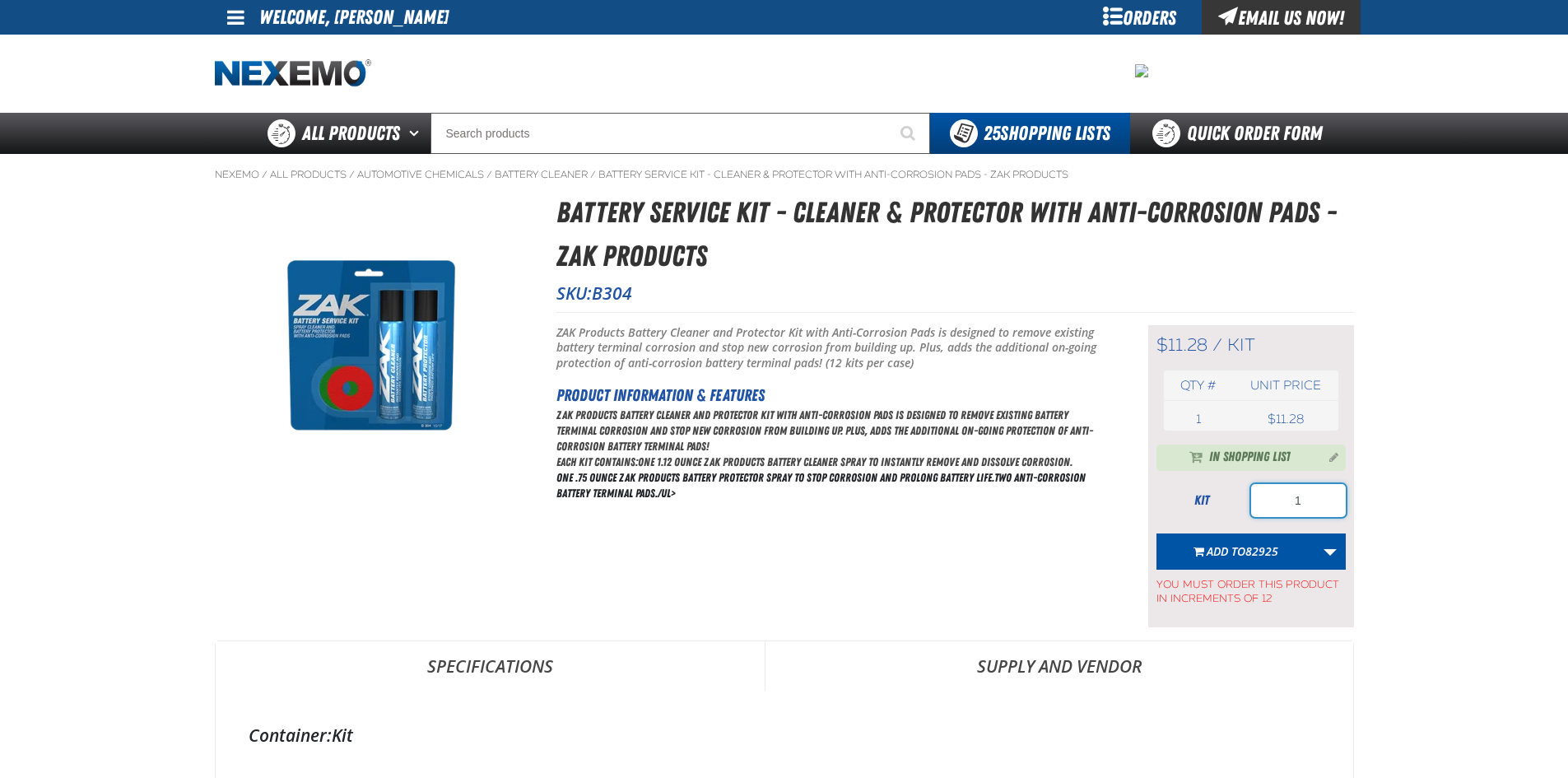
click at [1314, 505] on input "1" at bounding box center [1298, 500] width 94 height 33
type input "12"
click at [1225, 547] on span "Add to 82925" at bounding box center [1243, 551] width 72 height 16
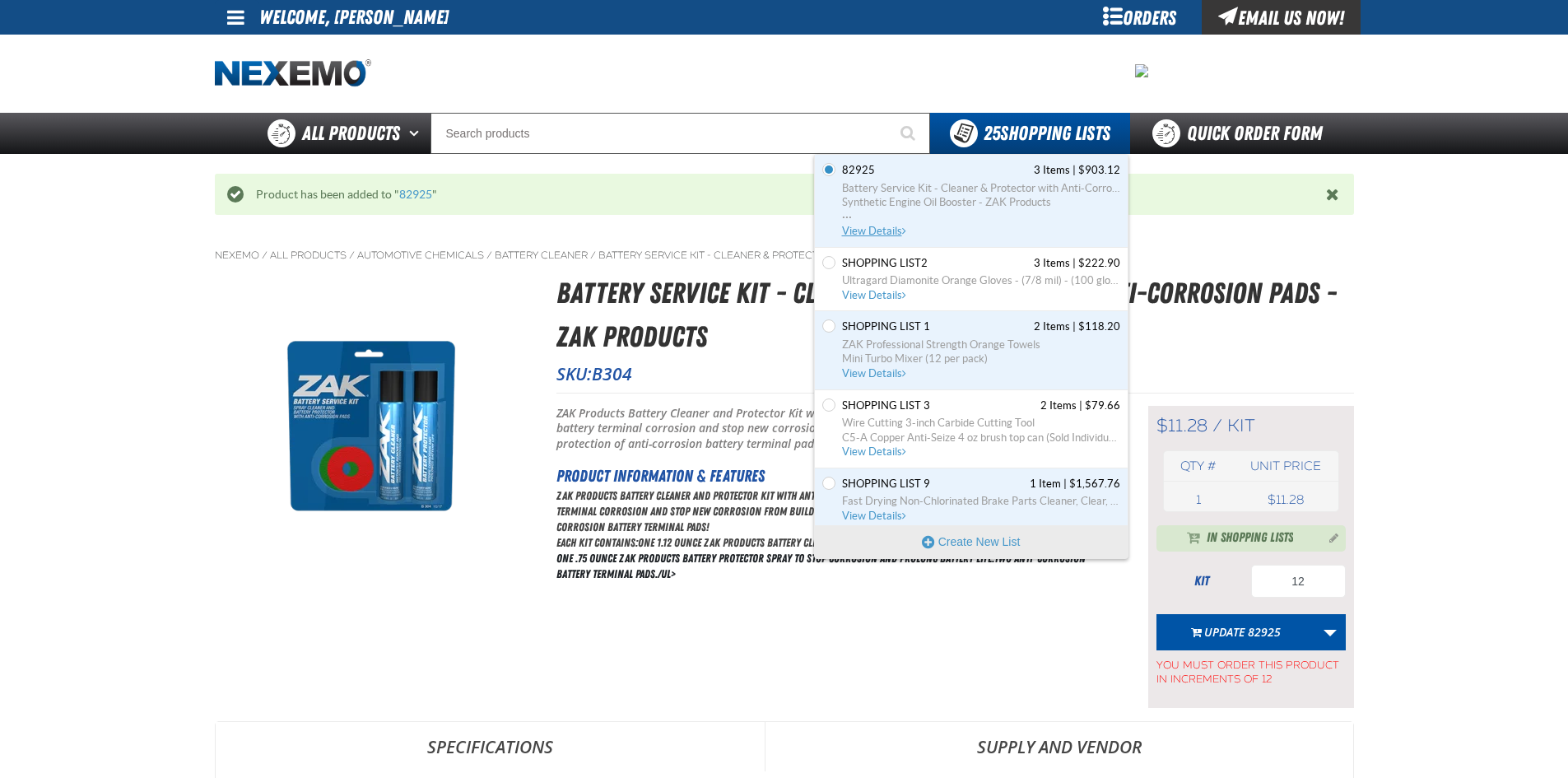
click at [874, 225] on span "View Details" at bounding box center [875, 231] width 67 height 13
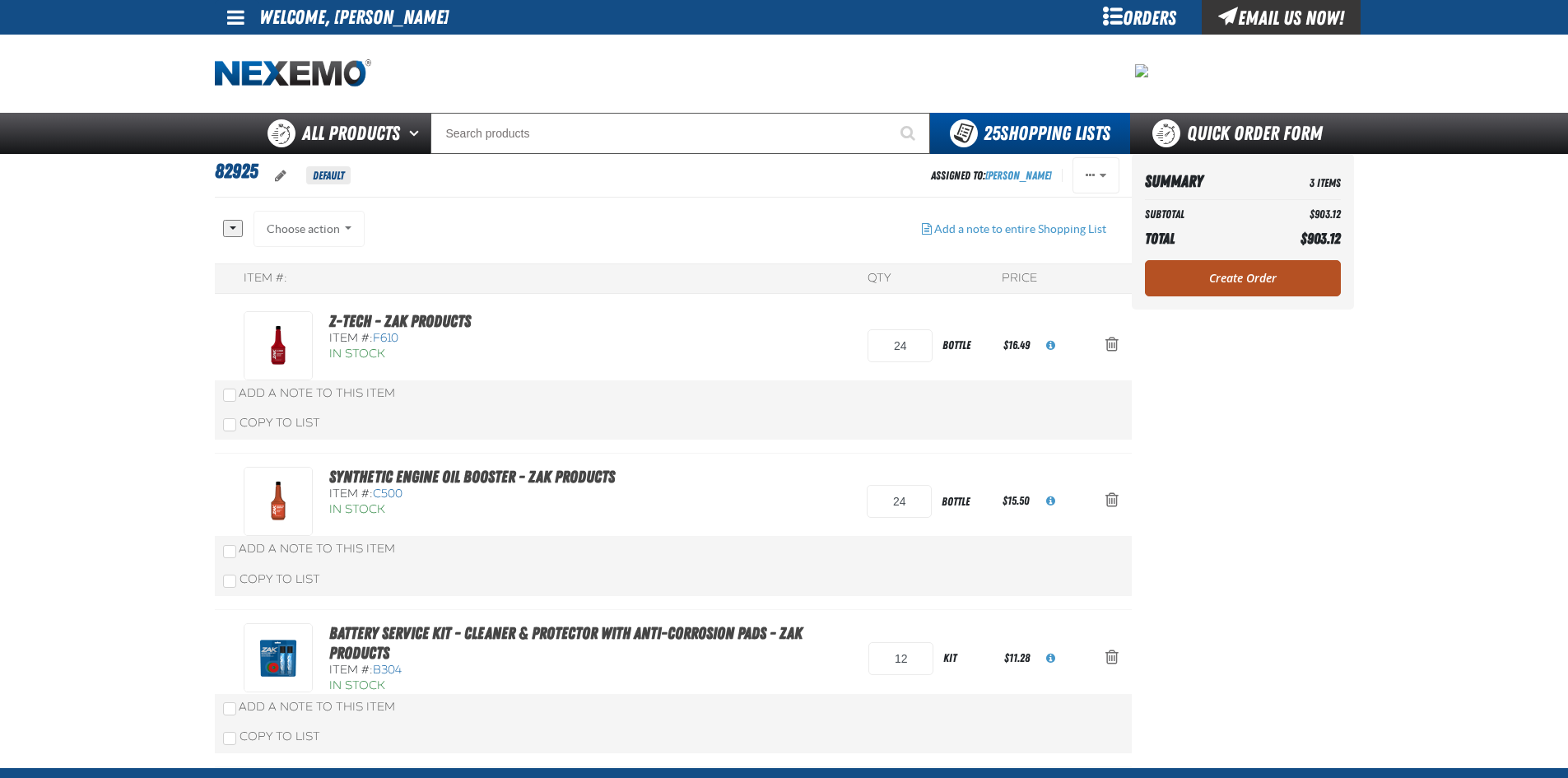
click at [1217, 284] on link "Create Order" at bounding box center [1243, 277] width 196 height 36
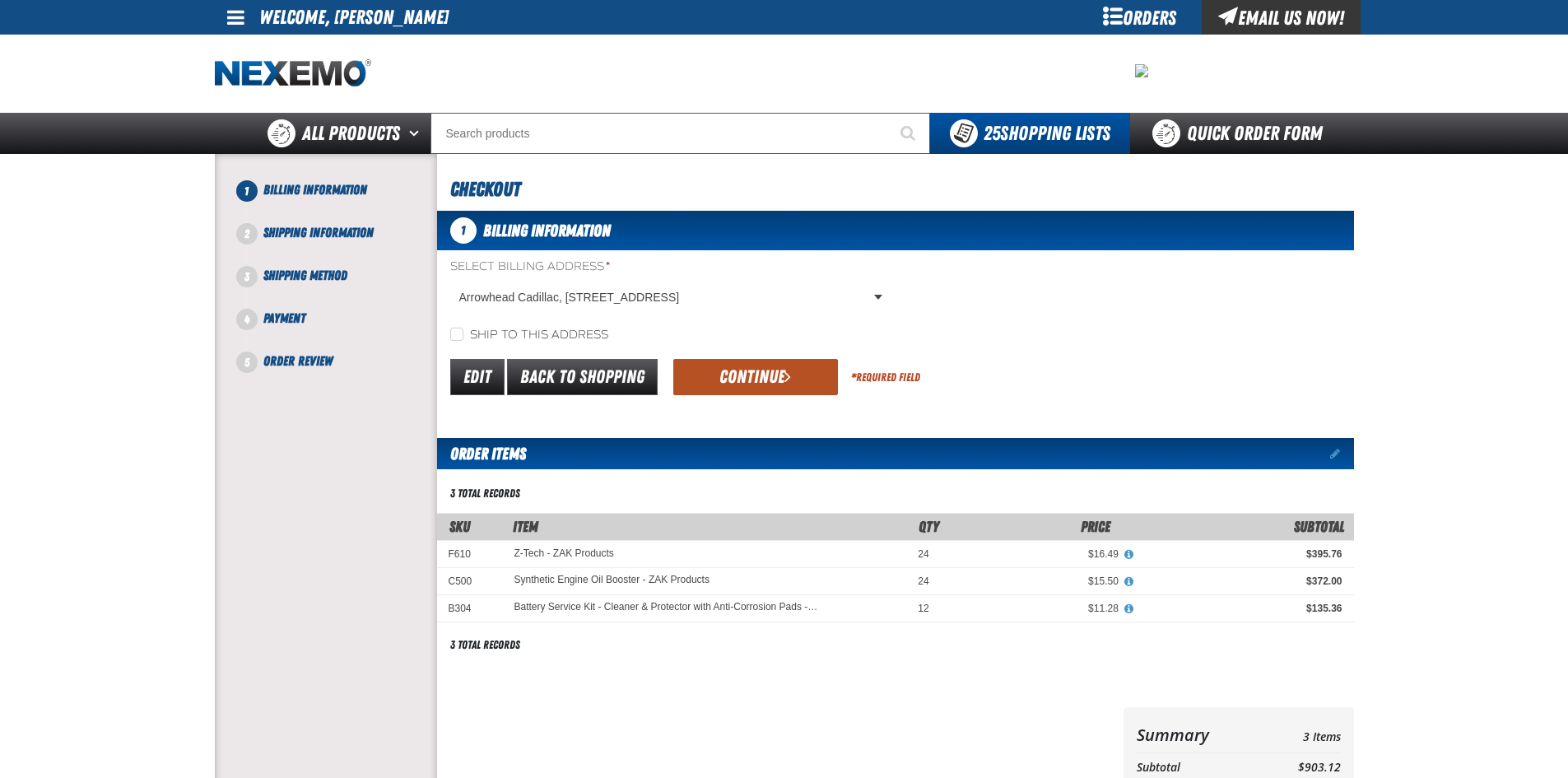
click at [745, 370] on button "Continue" at bounding box center [755, 377] width 165 height 36
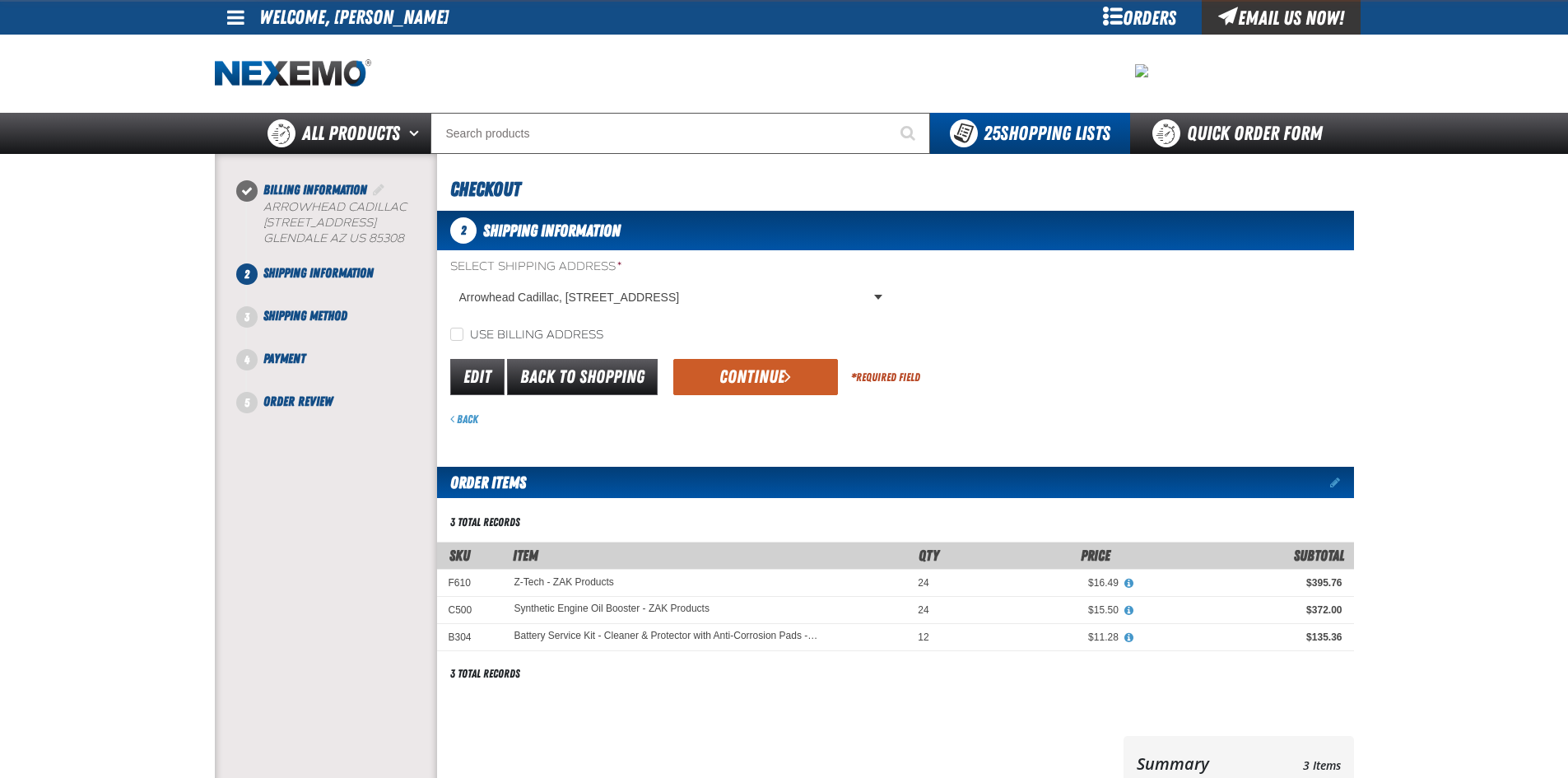
click at [745, 370] on button "Continue" at bounding box center [755, 377] width 165 height 36
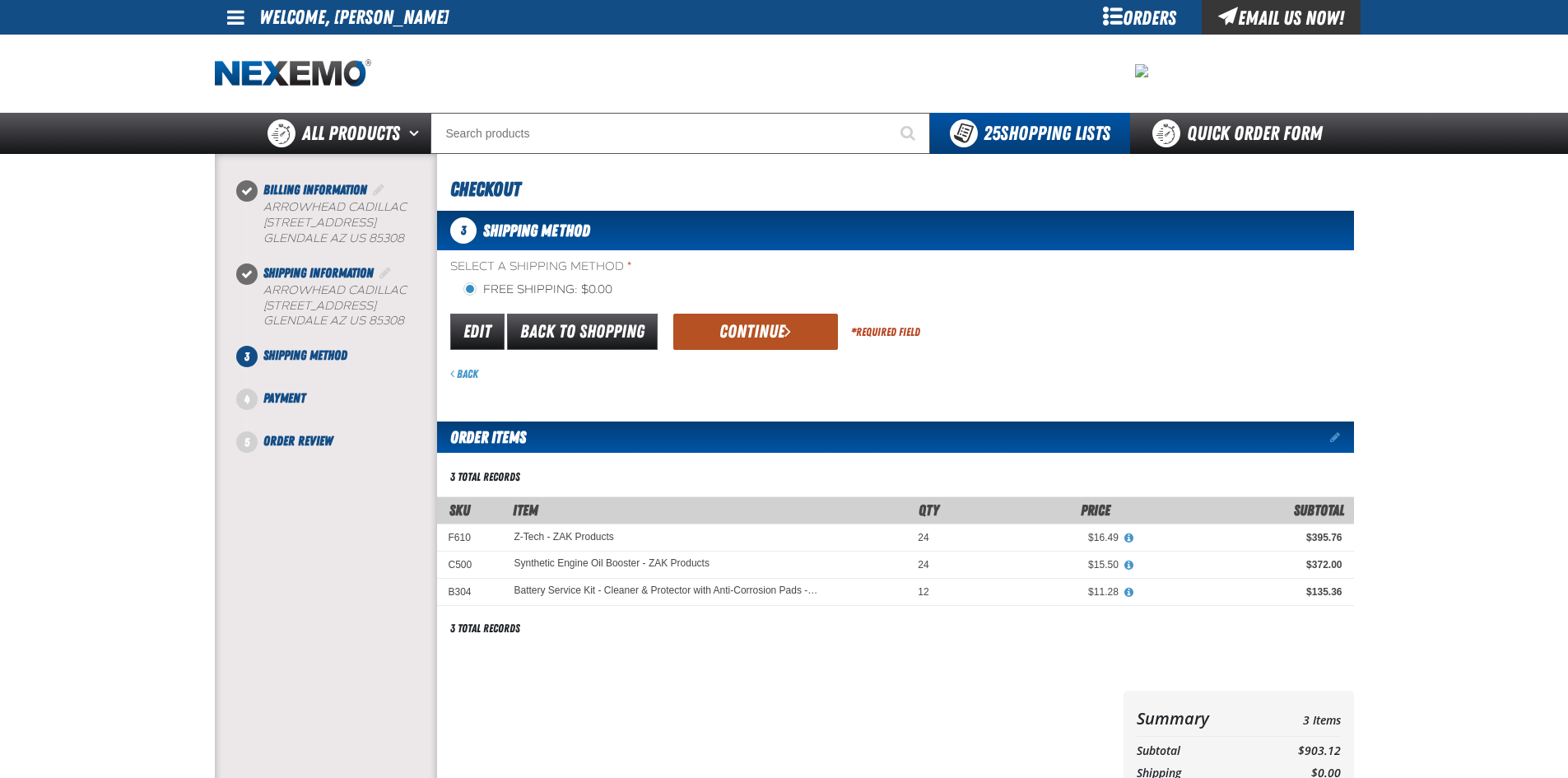
click at [741, 323] on button "Continue" at bounding box center [755, 331] width 165 height 36
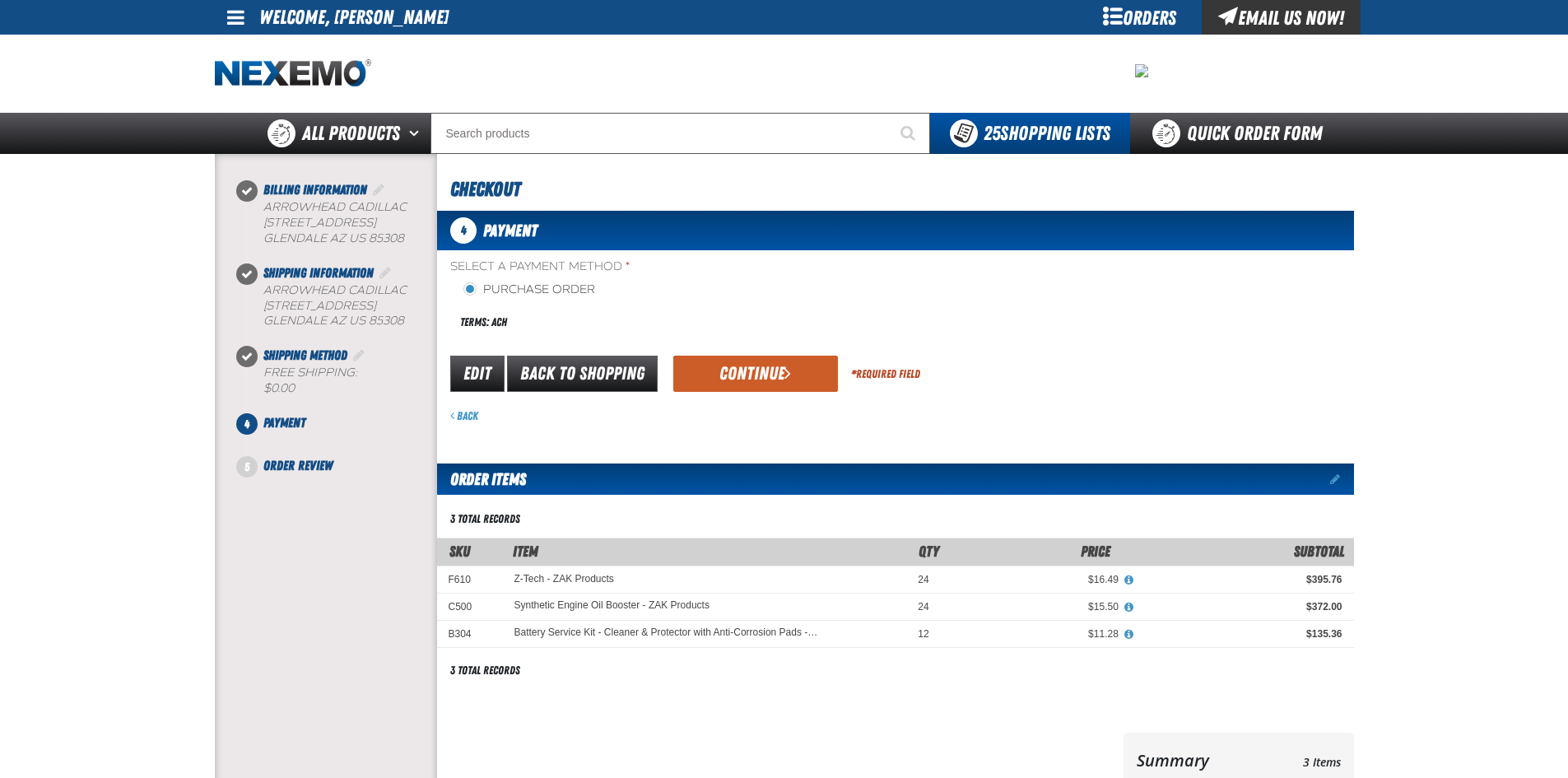
click at [741, 323] on div "Terms: ACH" at bounding box center [672, 323] width 445 height 35
click at [734, 370] on button "Continue" at bounding box center [755, 374] width 165 height 36
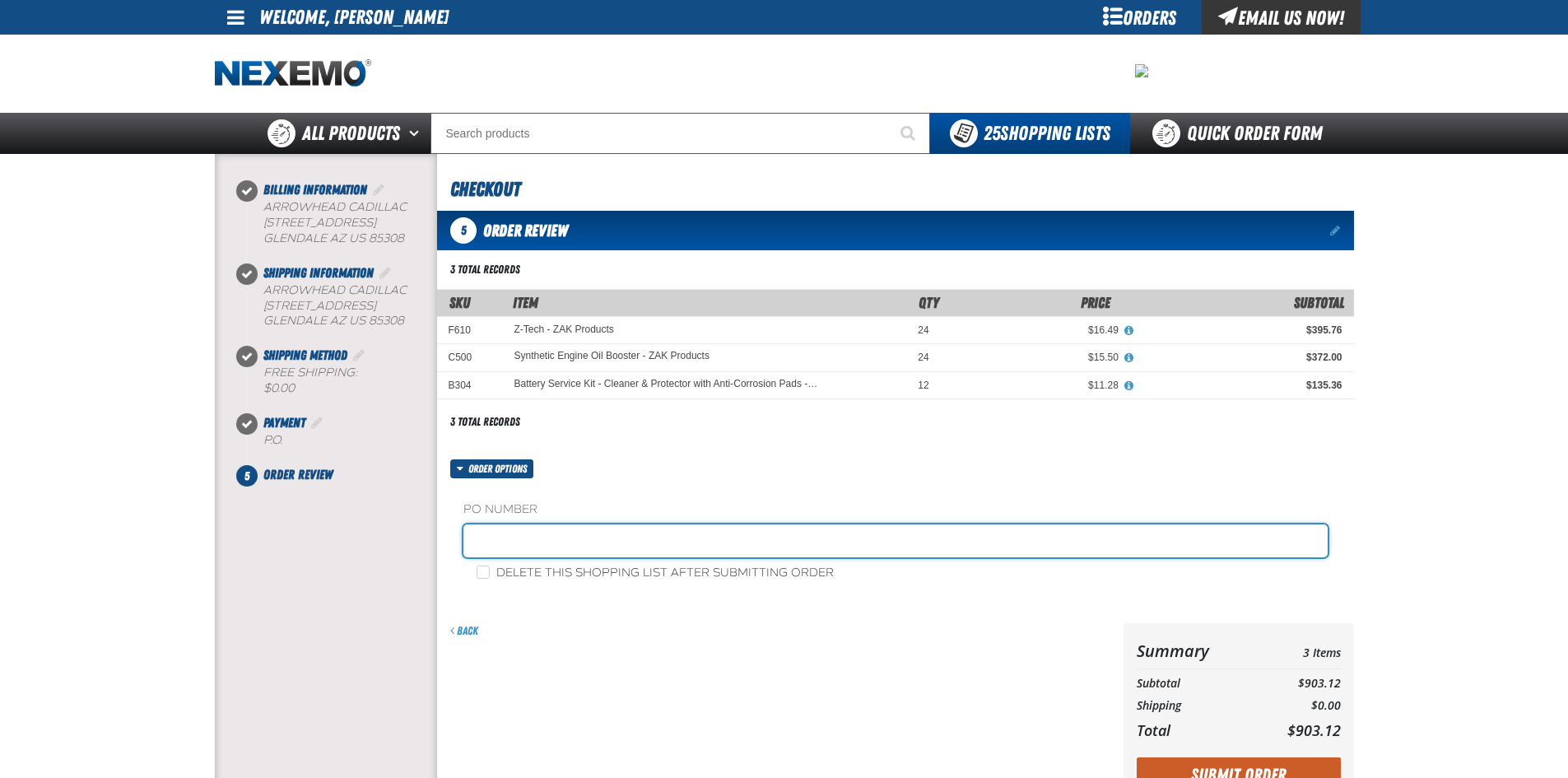
click at [556, 538] on input "text" at bounding box center [896, 541] width 865 height 33
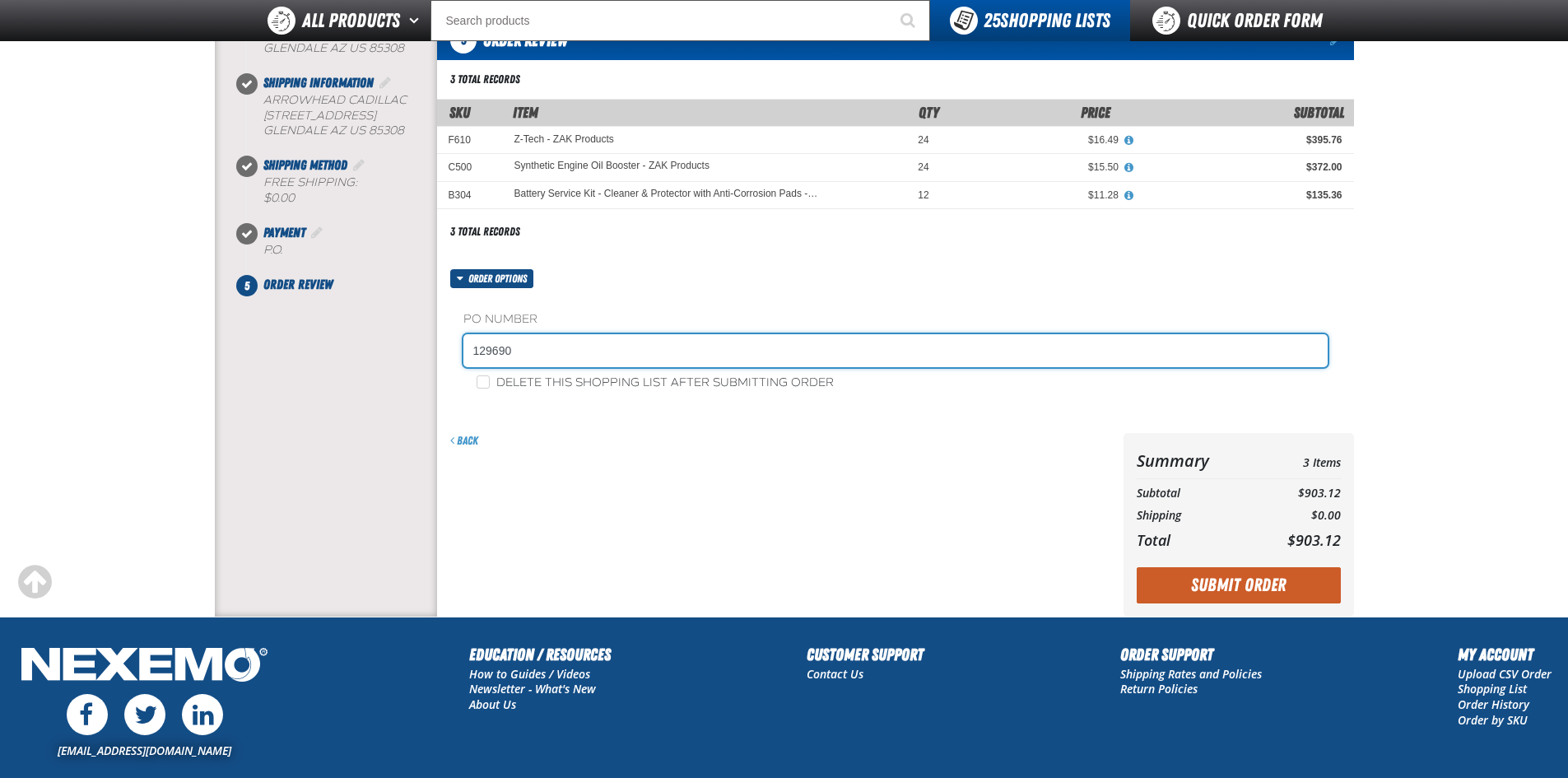
scroll to position [165, 0]
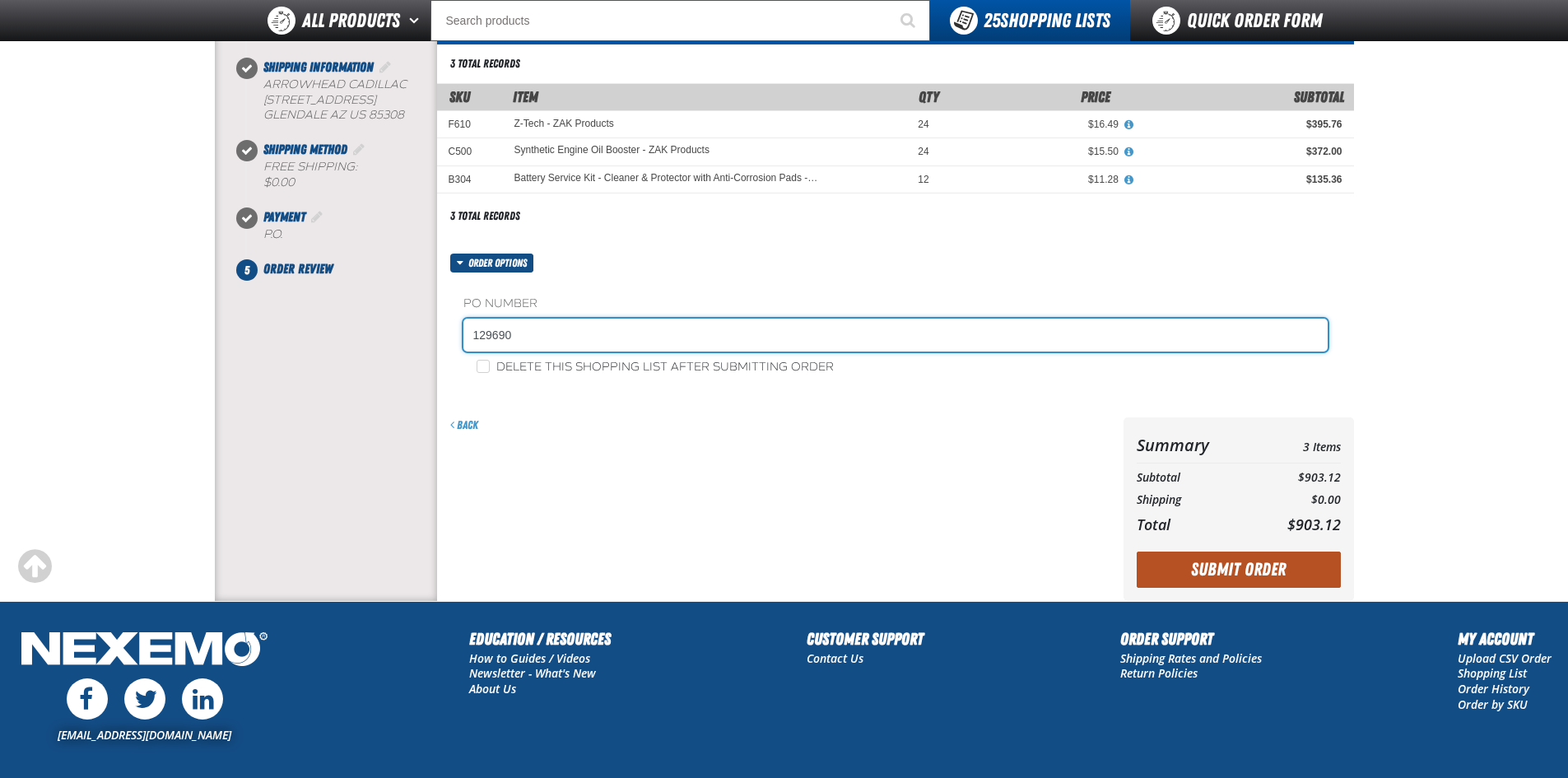
type input "129690"
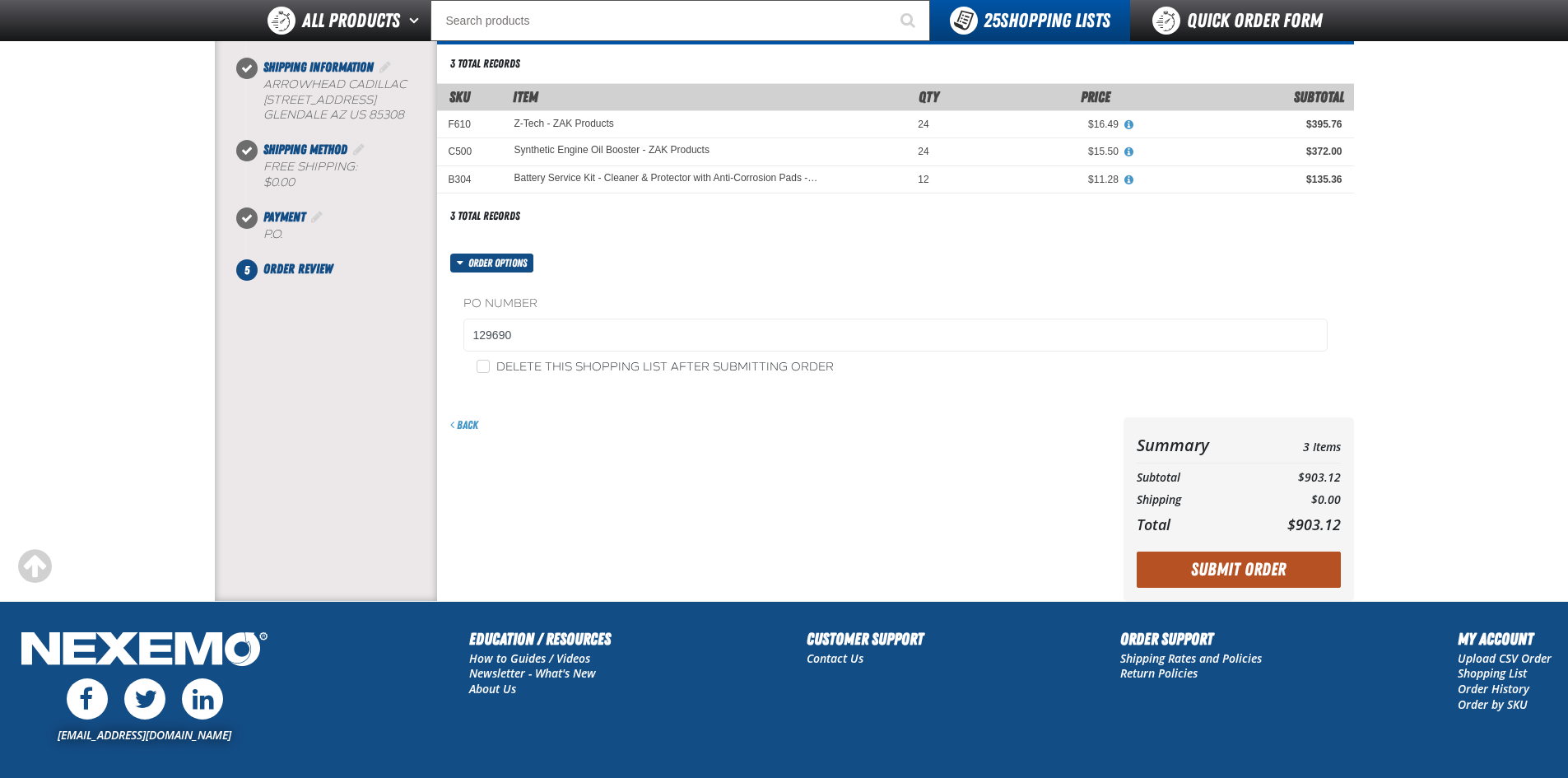
click at [1247, 570] on button "Submit Order" at bounding box center [1239, 569] width 204 height 36
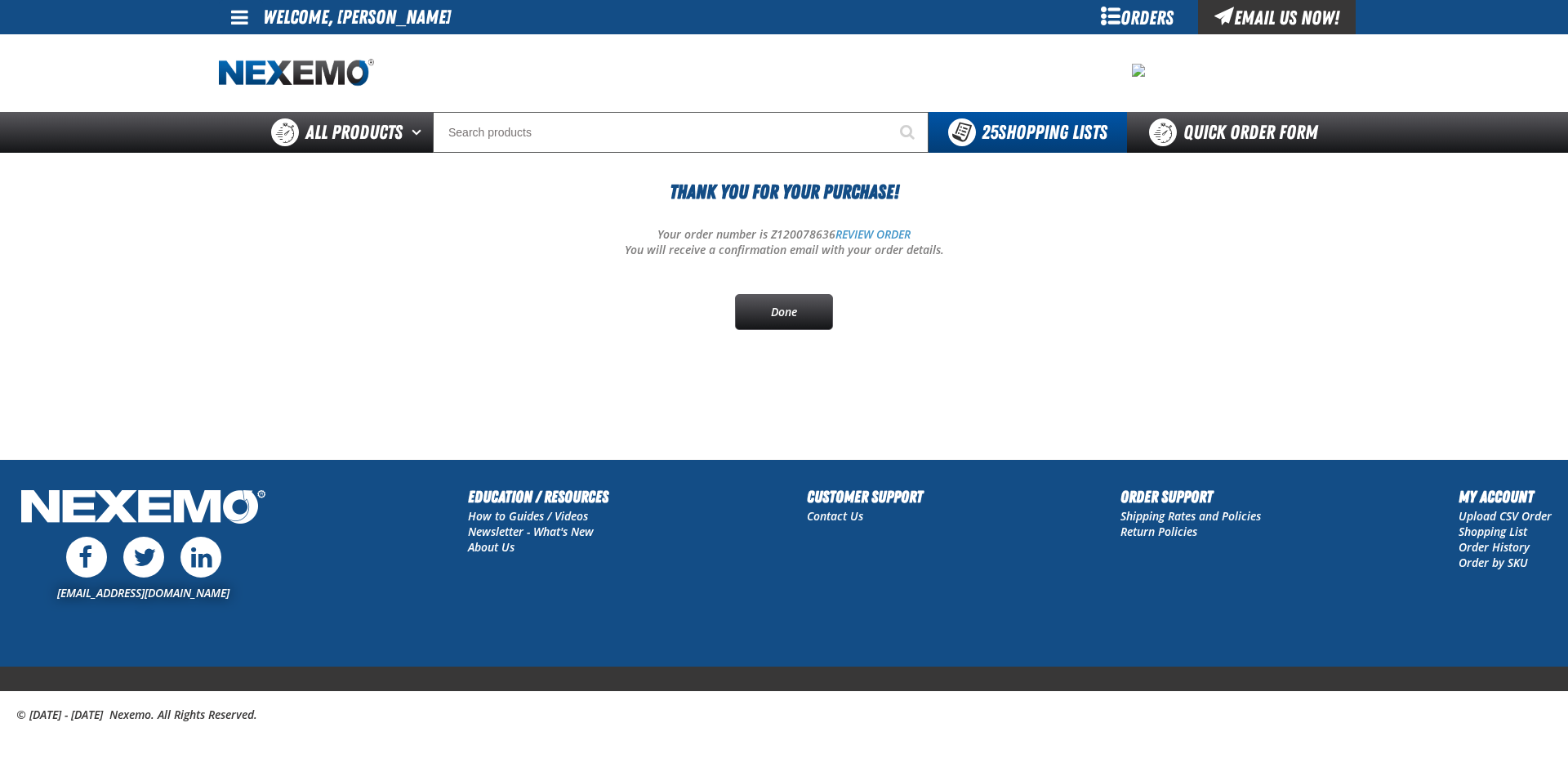
click at [241, 11] on span at bounding box center [240, 17] width 17 height 20
click at [256, 80] on link "Sign Out Sign Out" at bounding box center [254, 80] width 56 height 16
